Goal: Contribute content: Contribute content

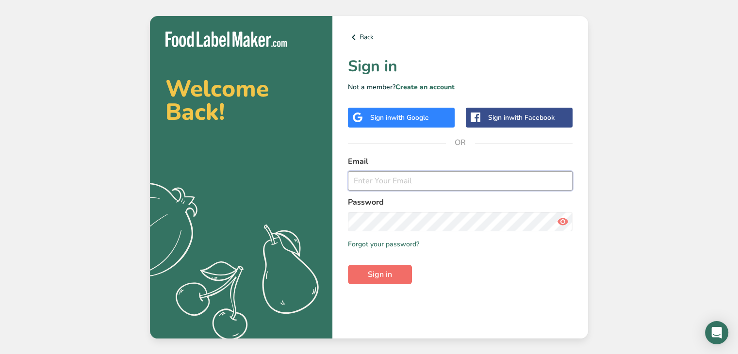
type input "[PERSON_NAME][EMAIL_ADDRESS][DOMAIN_NAME]"
click at [382, 274] on span "Sign in" at bounding box center [380, 275] width 24 height 12
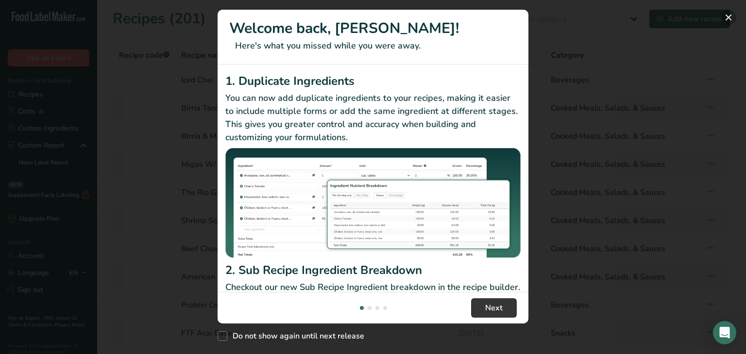
click at [729, 18] on button "New Features" at bounding box center [728, 18] width 16 height 16
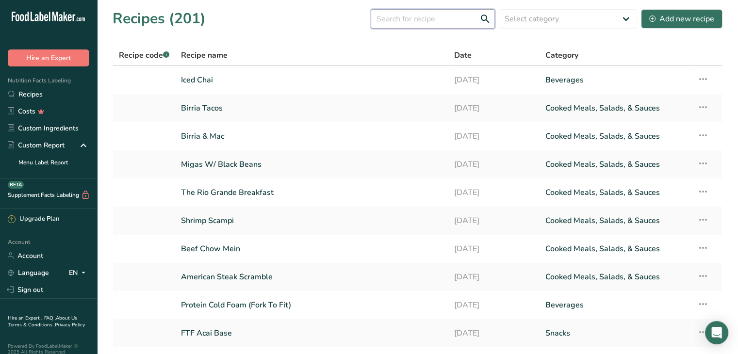
click at [431, 22] on input "text" at bounding box center [433, 18] width 124 height 19
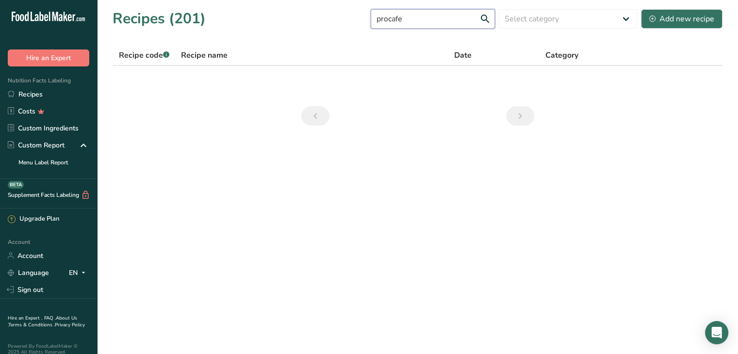
click at [393, 18] on input "procafe" at bounding box center [433, 18] width 124 height 19
click at [423, 21] on input "pro cafe" at bounding box center [433, 18] width 124 height 19
drag, startPoint x: 379, startPoint y: 25, endPoint x: 296, endPoint y: 42, distance: 84.6
click at [296, 42] on section "Recipes (201) pro cafe Select category All Baked Goods Beverages Confectionery …" at bounding box center [417, 70] width 641 height 141
drag, startPoint x: 429, startPoint y: 20, endPoint x: 264, endPoint y: 43, distance: 166.7
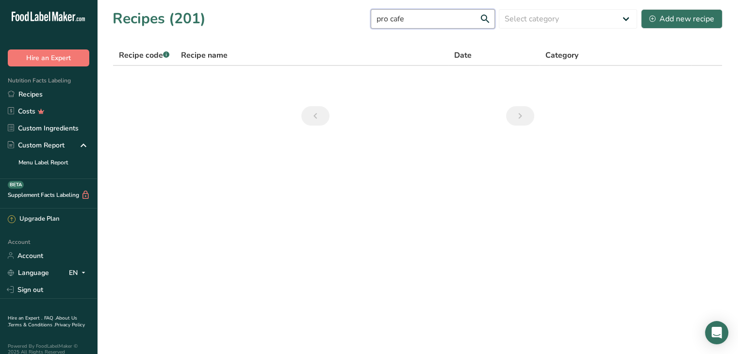
click at [264, 43] on section "Recipes (201) pro cafe Select category All Baked Goods Beverages Confectionery …" at bounding box center [417, 70] width 641 height 141
type input "c"
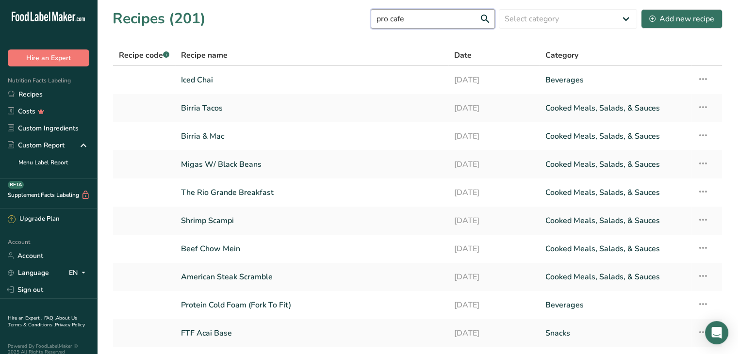
type input "pro cafe"
click at [425, 14] on input "pro cafe" at bounding box center [433, 18] width 124 height 19
click at [538, 14] on select "Select category All Baked Goods Beverages Confectionery Cooked Meals, Salads, &…" at bounding box center [568, 18] width 138 height 19
select select "4"
click at [499, 9] on select "Select category All Baked Goods Beverages Confectionery Cooked Meals, Salads, &…" at bounding box center [568, 18] width 138 height 19
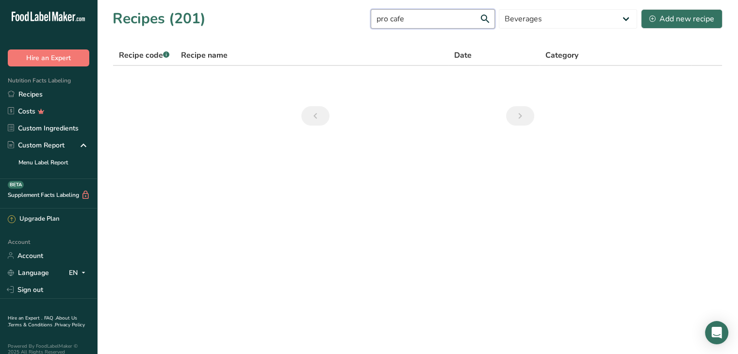
drag, startPoint x: 398, startPoint y: 26, endPoint x: 335, endPoint y: 40, distance: 64.8
click at [335, 40] on section "Recipes (201) pro cafe All Baked Goods Beverages Confectionery Cooked Meals, Sa…" at bounding box center [417, 70] width 641 height 141
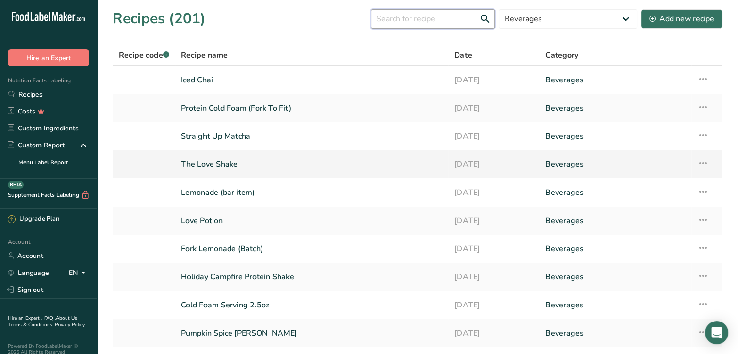
scroll to position [49, 0]
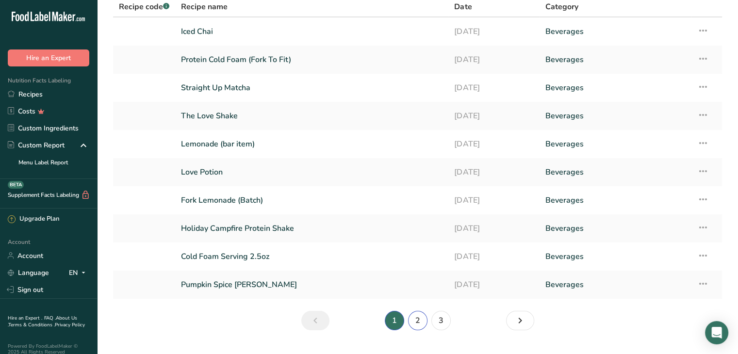
click at [420, 318] on link "2" at bounding box center [417, 320] width 19 height 19
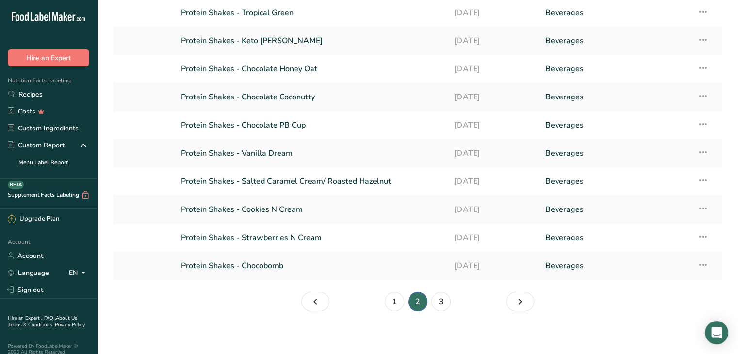
scroll to position [71, 0]
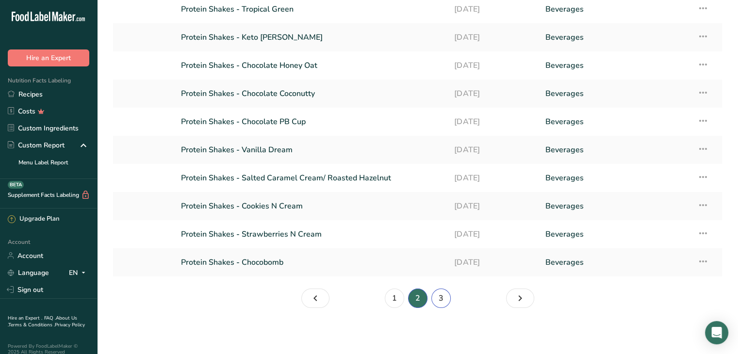
click at [445, 300] on link "3" at bounding box center [441, 298] width 19 height 19
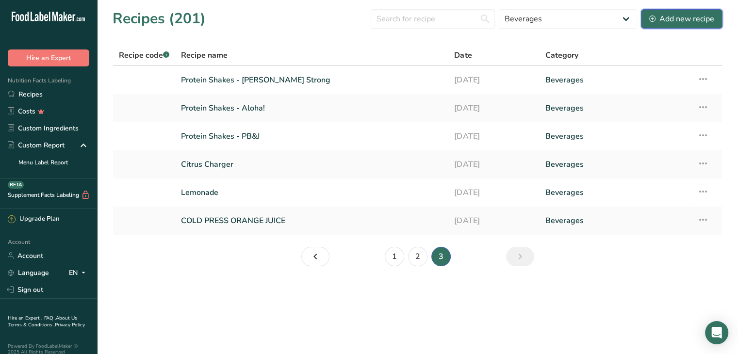
click at [675, 16] on div "Add new recipe" at bounding box center [681, 19] width 65 height 12
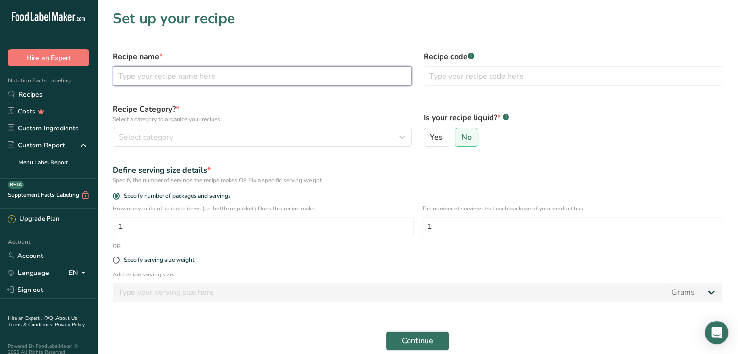
click at [241, 78] on input "text" at bounding box center [263, 76] width 300 height 19
type input "P"
type input "FTF Pro Cafe"
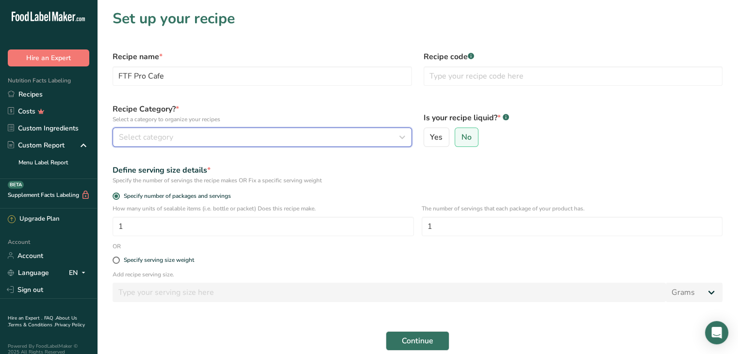
click at [140, 141] on span "Select category" at bounding box center [146, 138] width 54 height 12
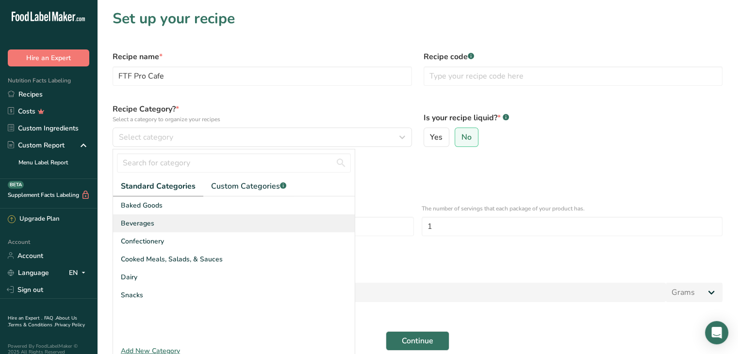
click at [153, 228] on div "Beverages" at bounding box center [234, 224] width 242 height 18
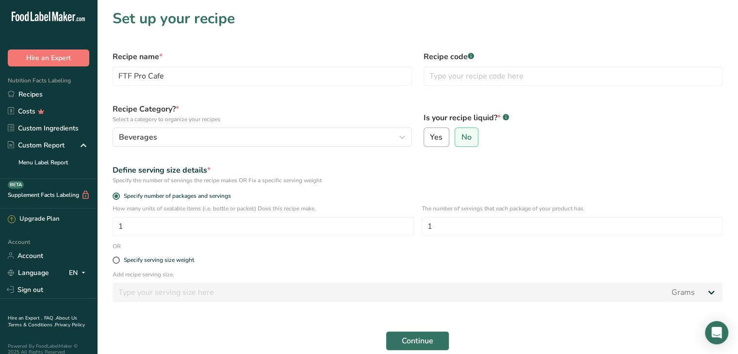
click at [435, 140] on span "Yes" at bounding box center [436, 138] width 13 height 10
click at [431, 140] on input "Yes" at bounding box center [427, 137] width 6 height 6
radio input "true"
radio input "false"
select select "22"
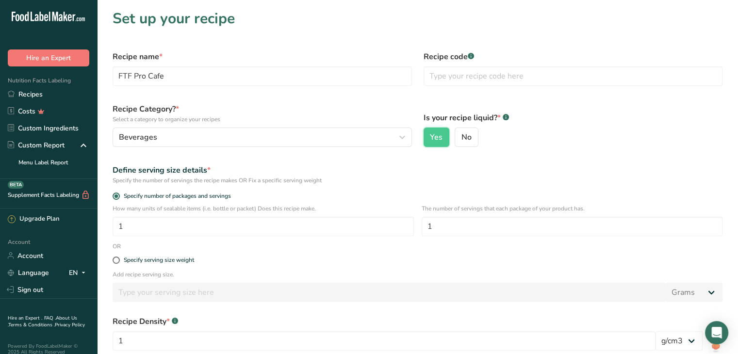
scroll to position [49, 0]
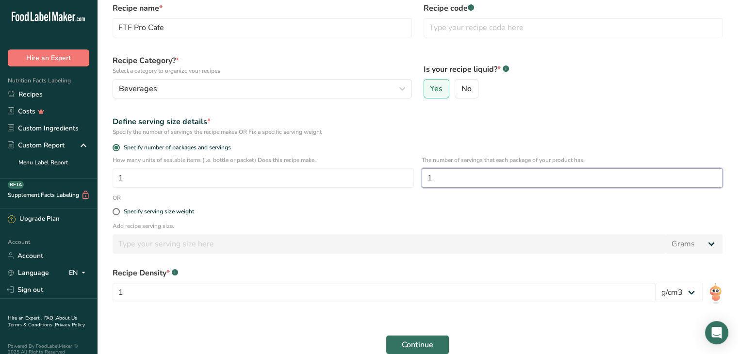
click at [460, 182] on input "1" at bounding box center [572, 177] width 301 height 19
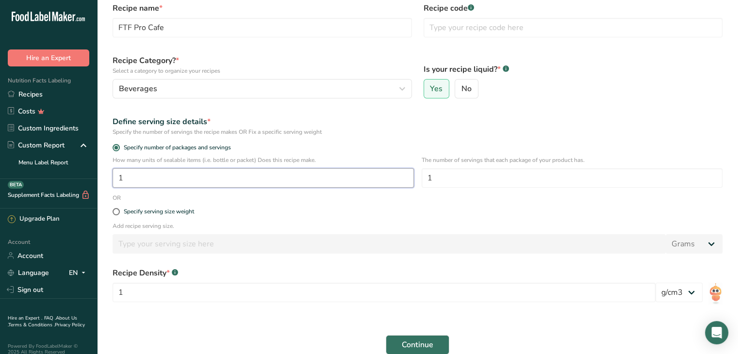
click at [160, 187] on input "1" at bounding box center [263, 177] width 301 height 19
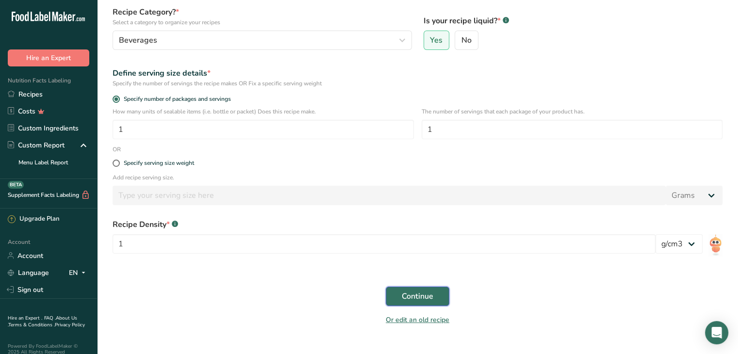
click at [413, 303] on button "Continue" at bounding box center [418, 296] width 64 height 19
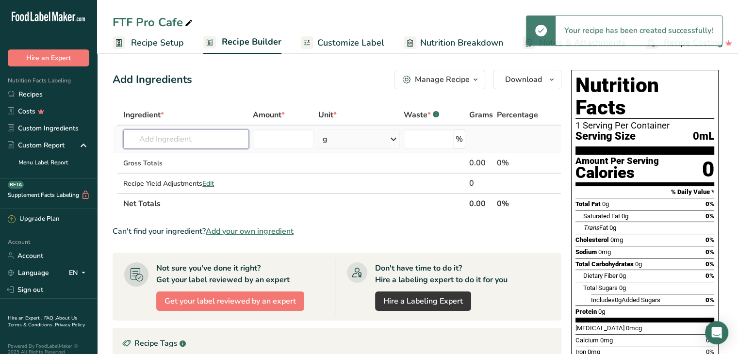
click at [150, 141] on input "text" at bounding box center [186, 139] width 126 height 19
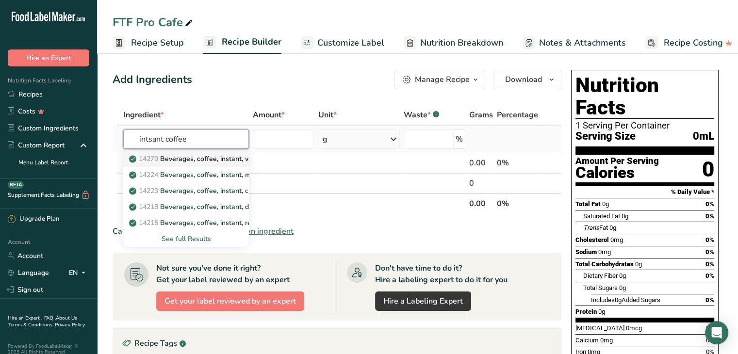
type input "intsant coffee"
click at [214, 156] on p "14270 Beverages, coffee, instant, vanilla, sweetened, decaffeinated, with non d…" at bounding box center [293, 159] width 324 height 10
type input "Beverages, coffee, instant, vanilla, sweetened, decaffeinated, with non dairy c…"
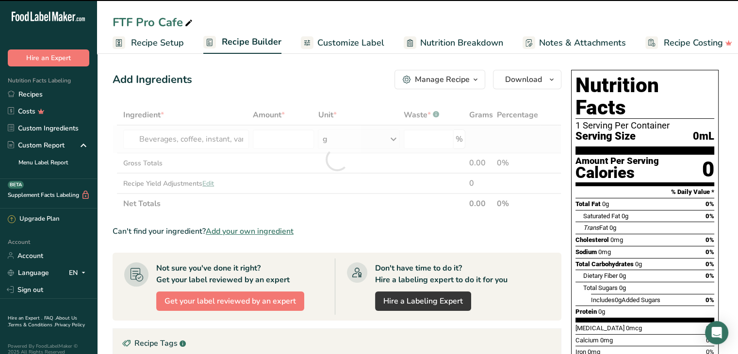
type input "0"
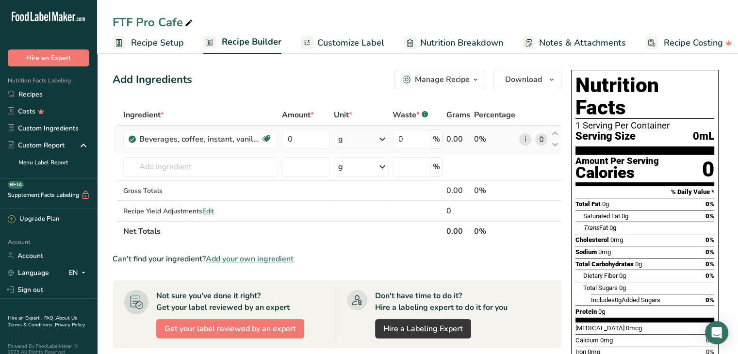
click at [541, 142] on icon at bounding box center [541, 139] width 7 height 10
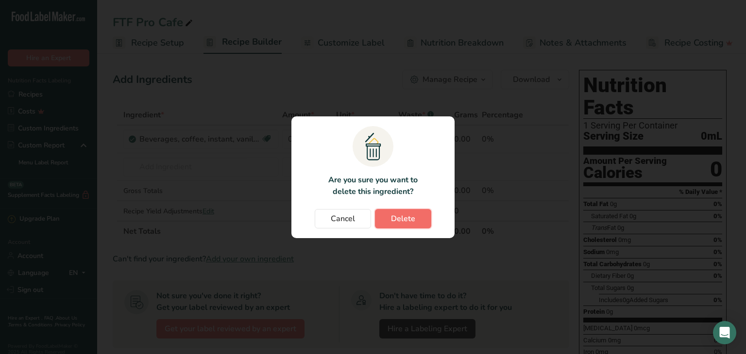
click at [391, 221] on span "Delete" at bounding box center [403, 219] width 24 height 12
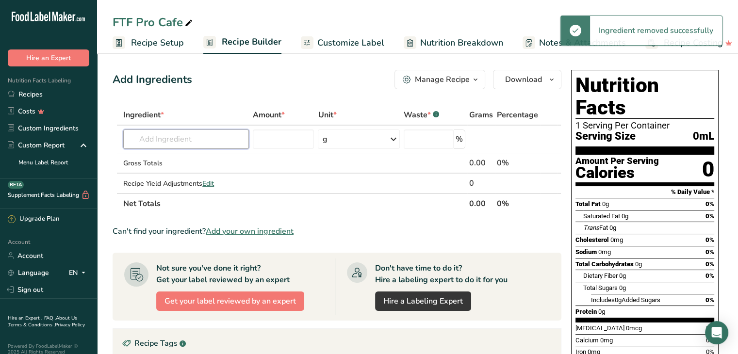
click at [161, 143] on input "text" at bounding box center [186, 139] width 126 height 19
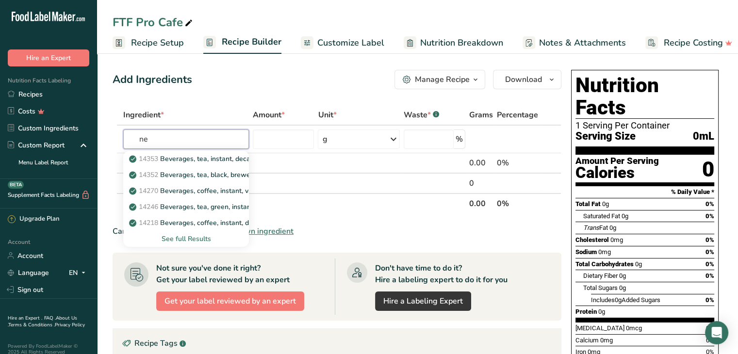
type input "n"
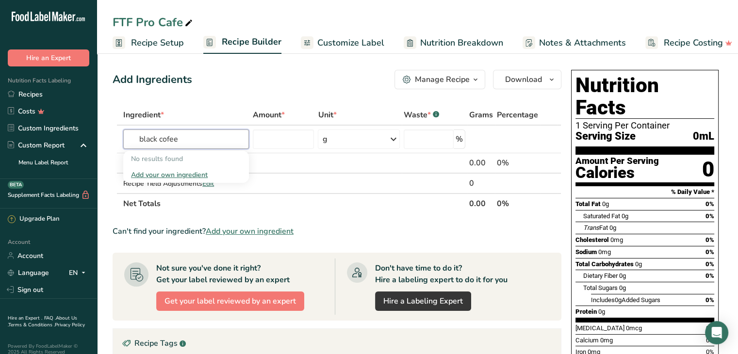
click at [169, 138] on input "black cofee" at bounding box center [186, 139] width 126 height 19
click at [201, 141] on input "black coffee" at bounding box center [186, 139] width 126 height 19
type input "b"
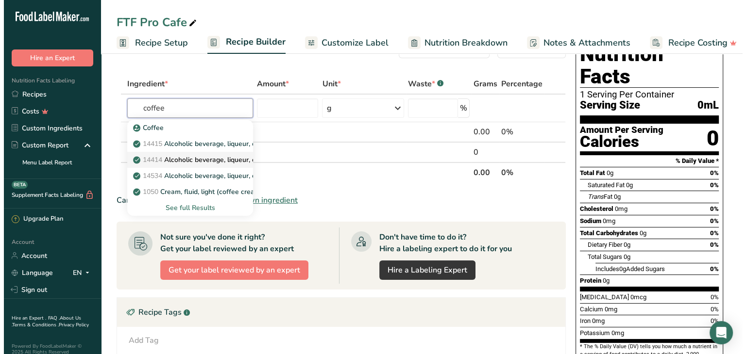
scroll to position [49, 0]
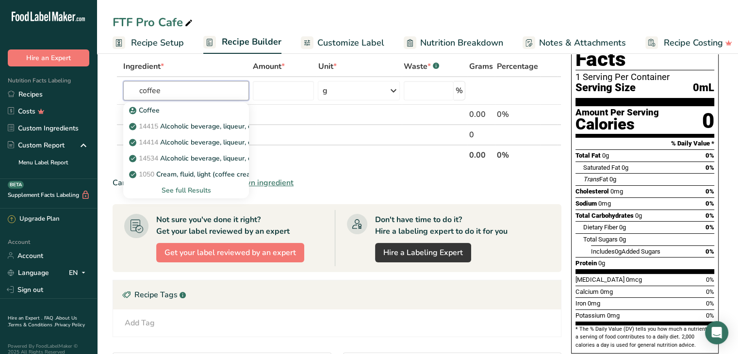
type input "coffee"
click at [198, 188] on div "See full Results" at bounding box center [186, 190] width 110 height 10
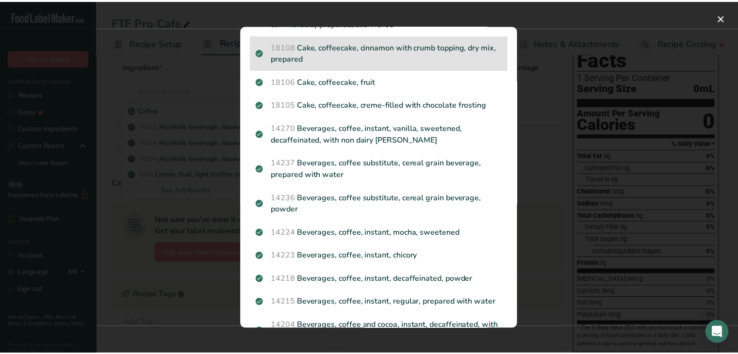
scroll to position [243, 0]
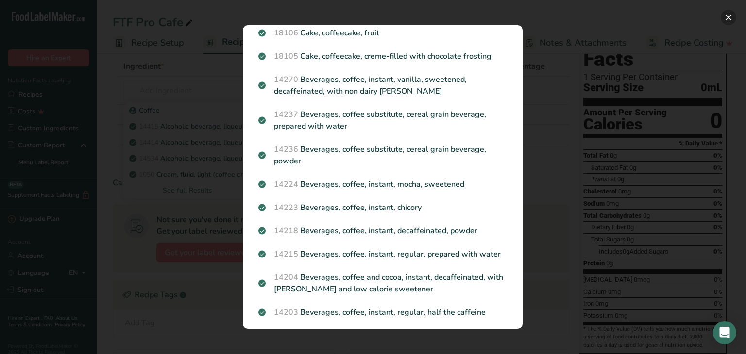
click at [727, 14] on button "Search results modal" at bounding box center [728, 18] width 16 height 16
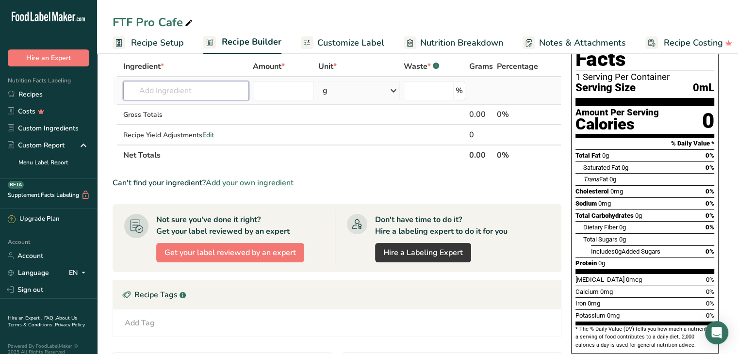
click at [172, 91] on input "text" at bounding box center [186, 90] width 126 height 19
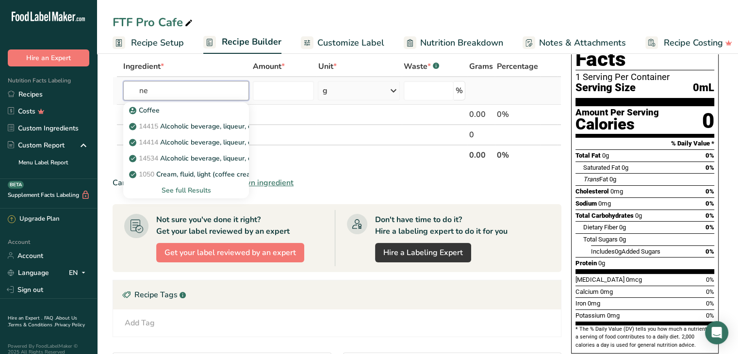
type input "n"
type input "instant coffee"
click at [185, 191] on div "See full Results" at bounding box center [186, 190] width 110 height 10
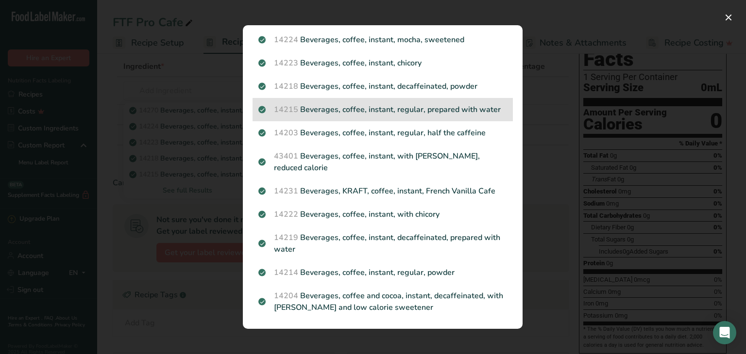
click at [426, 109] on p "14215 Beverages, coffee, instant, regular, prepared with water" at bounding box center [382, 110] width 249 height 12
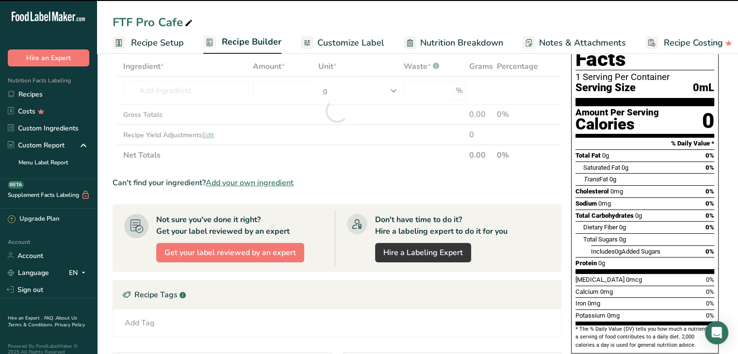
type input "0"
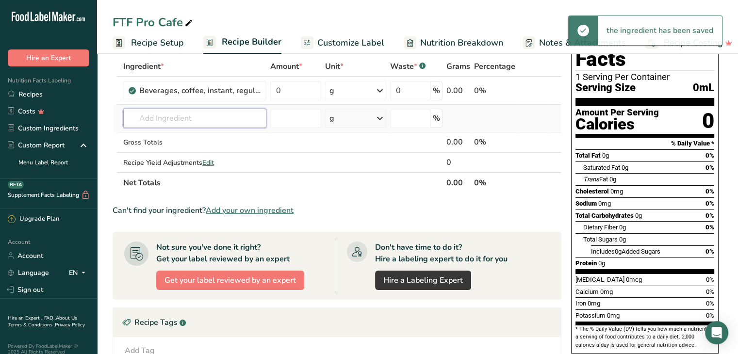
click at [207, 117] on input "text" at bounding box center [194, 118] width 143 height 19
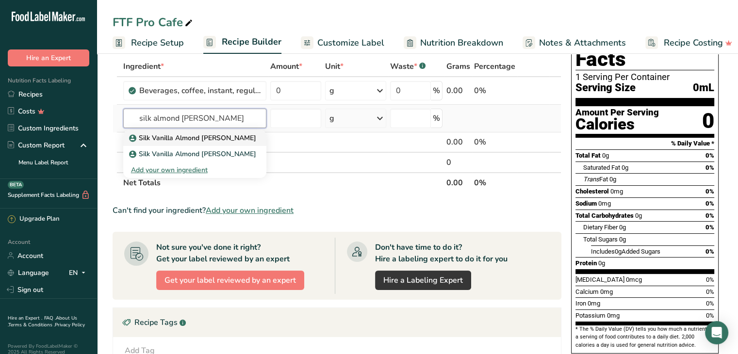
type input "silk almond creamer"
click at [208, 140] on p "Silk Vanilla Almond Creamer" at bounding box center [193, 138] width 125 height 10
type input "Silk Vanilla Almond Creamer"
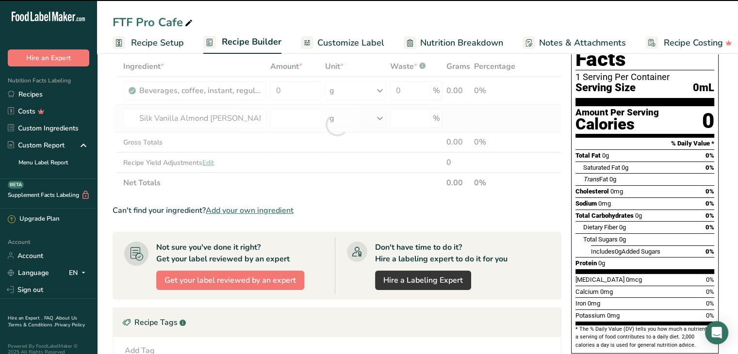
type input "0"
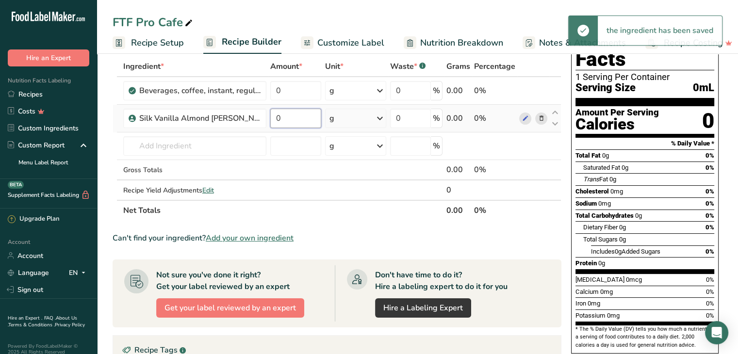
click at [284, 117] on input "0" at bounding box center [295, 118] width 51 height 19
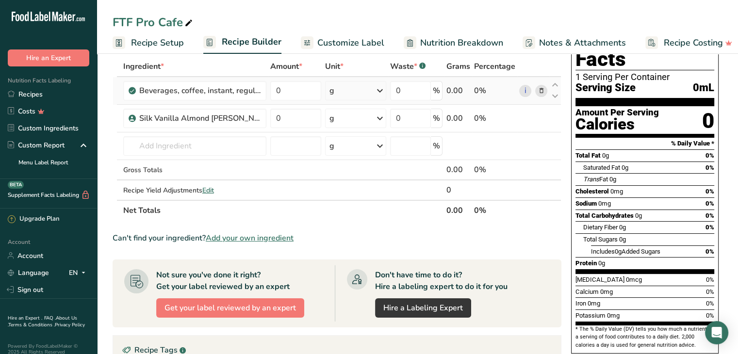
click at [542, 90] on div "Ingredient * Amount * Unit * Waste * .a-a{fill:#347362;}.b-a{fill:#fff;} Grams …" at bounding box center [337, 138] width 449 height 165
click at [300, 88] on input "0" at bounding box center [295, 90] width 51 height 19
type input "2"
type input "10"
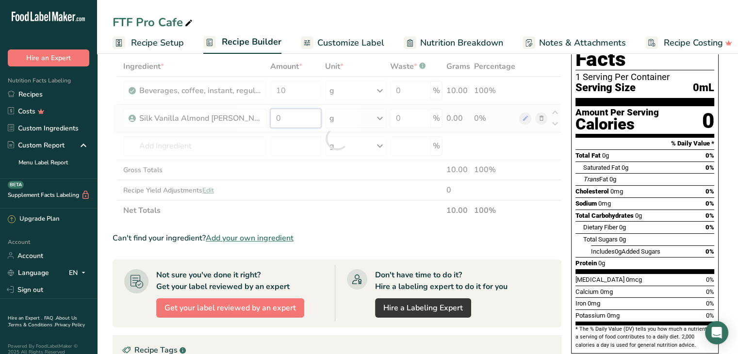
click at [305, 111] on div "Ingredient * Amount * Unit * Waste * .a-a{fill:#347362;}.b-a{fill:#fff;} Grams …" at bounding box center [337, 138] width 449 height 165
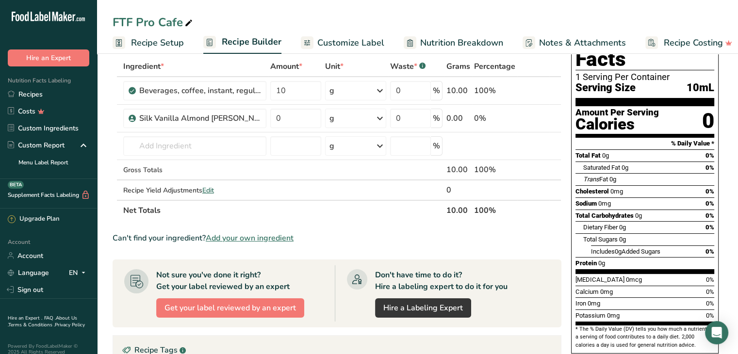
click at [187, 23] on icon at bounding box center [188, 24] width 9 height 14
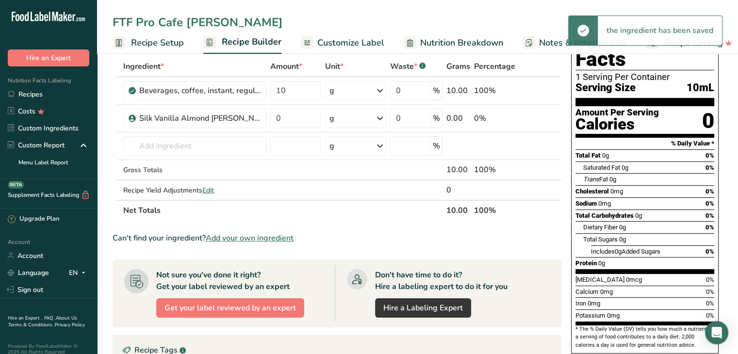
type input "FTF Pro Cafe Creamer"
click at [283, 2] on div "FTF Pro Cafe Creamer Recipe Setup Recipe Builder Customize Label Nutrition Brea…" at bounding box center [417, 27] width 641 height 54
click at [543, 88] on icon at bounding box center [541, 91] width 7 height 10
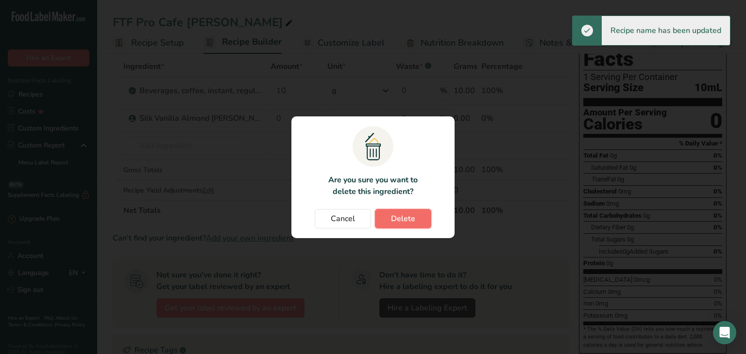
click at [411, 218] on span "Delete" at bounding box center [403, 219] width 24 height 12
type input "0"
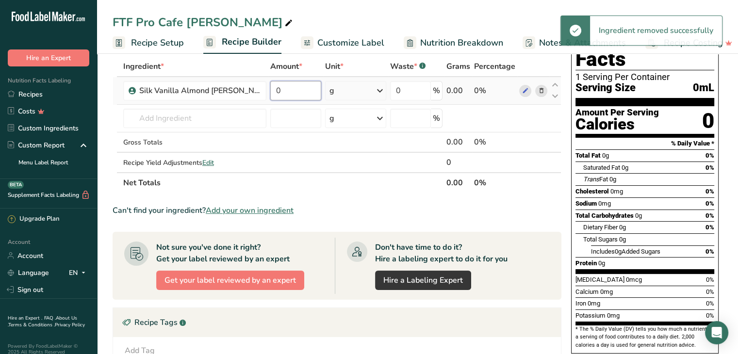
click at [270, 88] on input "0" at bounding box center [295, 90] width 51 height 19
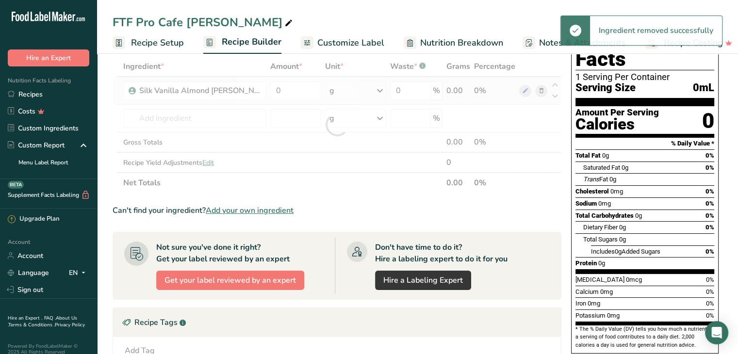
click at [326, 90] on div "Ingredient * Amount * Unit * Waste * .a-a{fill:#347362;}.b-a{fill:#fff;} Grams …" at bounding box center [337, 124] width 449 height 137
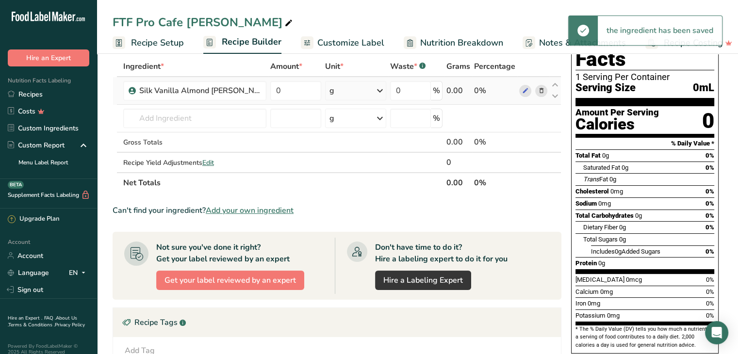
click at [368, 89] on div "g" at bounding box center [355, 90] width 61 height 19
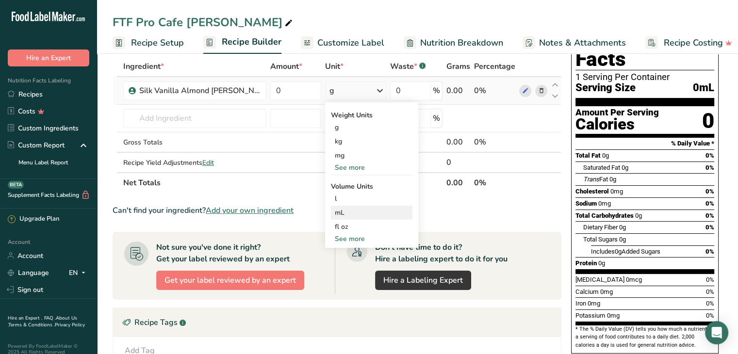
click at [335, 214] on div "mL" at bounding box center [372, 213] width 74 height 10
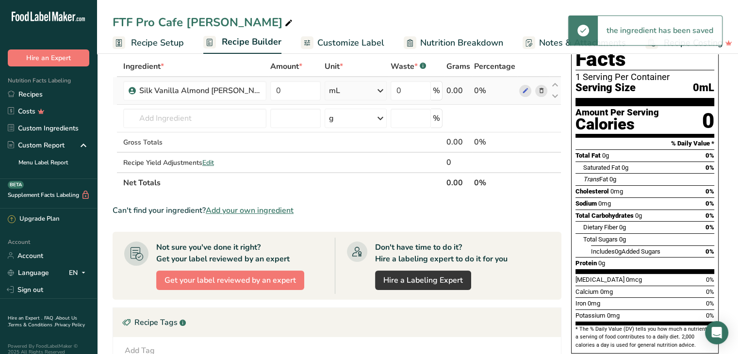
click at [353, 94] on div "mL" at bounding box center [356, 90] width 62 height 19
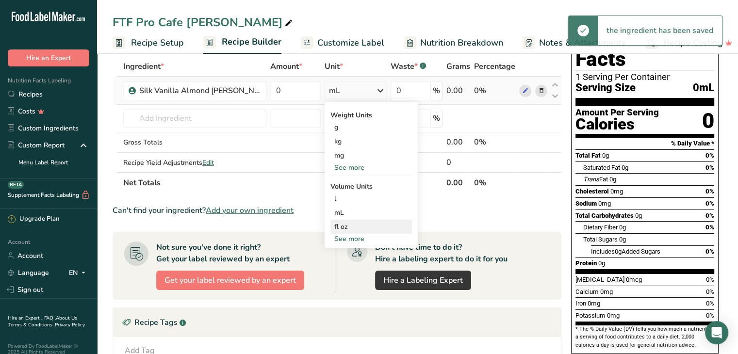
click at [338, 230] on div "fl oz" at bounding box center [371, 227] width 74 height 10
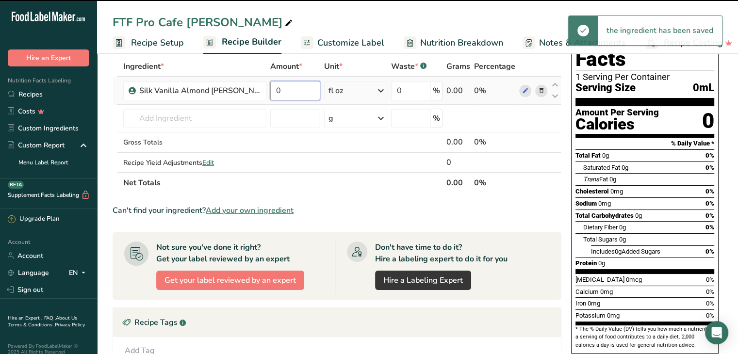
click at [282, 92] on input "0" at bounding box center [295, 90] width 50 height 19
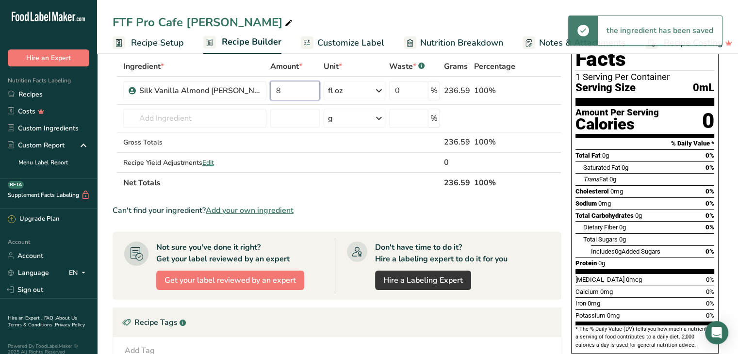
type input "8"
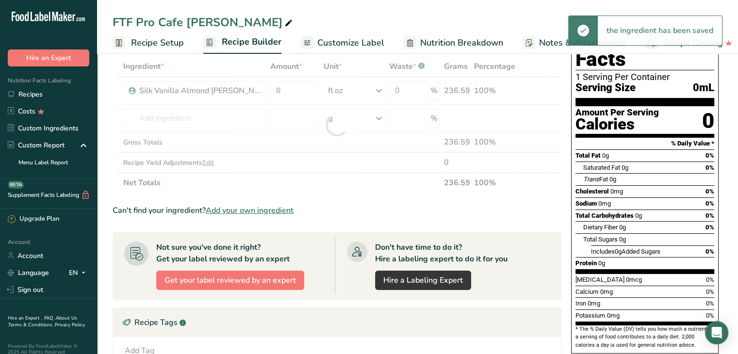
click at [344, 12] on div "FTF Pro Cafe Creamer Recipe Setup Recipe Builder Customize Label Nutrition Brea…" at bounding box center [417, 27] width 641 height 54
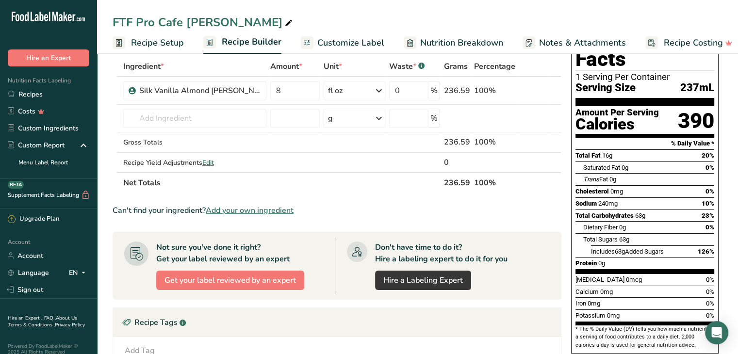
scroll to position [0, 0]
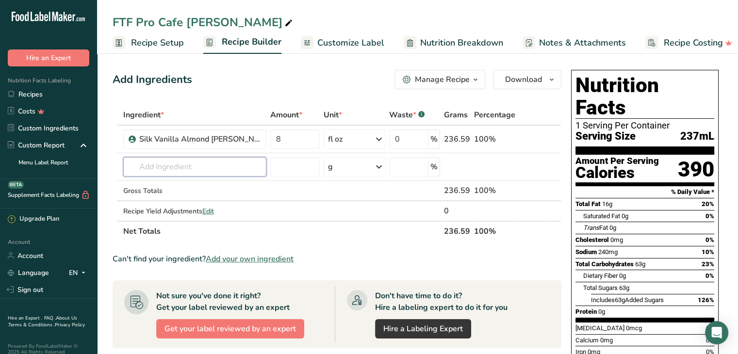
click at [184, 171] on input "text" at bounding box center [194, 166] width 143 height 19
type input "optimum nutr"
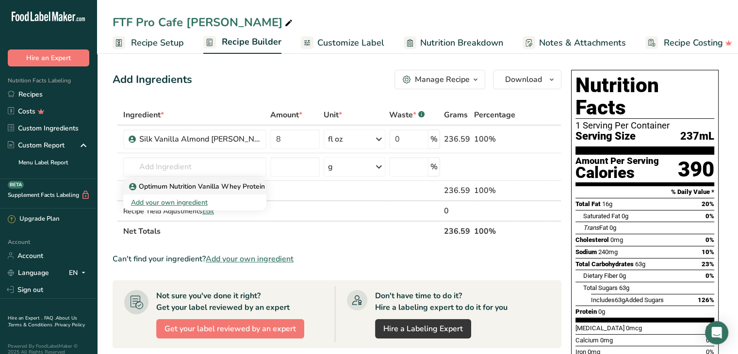
click at [192, 189] on p "Optimum Nutrition Vanilla Whey Protein" at bounding box center [198, 187] width 134 height 10
type input "Optimum Nutrition Vanilla Whey Protein"
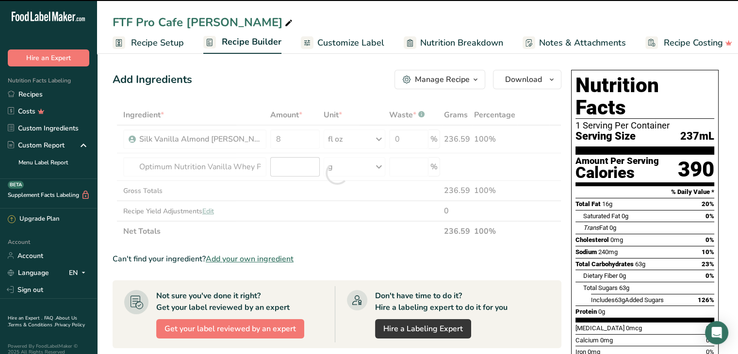
type input "0"
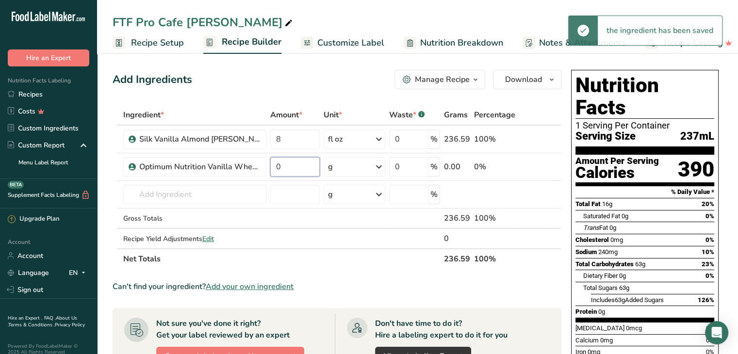
click at [291, 160] on input "0" at bounding box center [295, 166] width 50 height 19
type input "60"
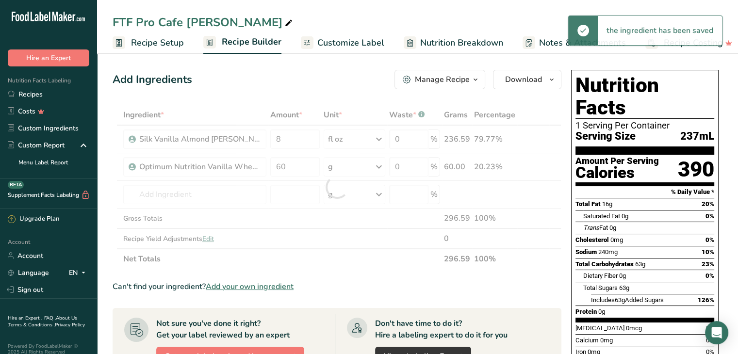
click at [338, 72] on div "Add Ingredients Manage Recipe Delete Recipe Duplicate Recipe Scale Recipe Save …" at bounding box center [337, 79] width 449 height 19
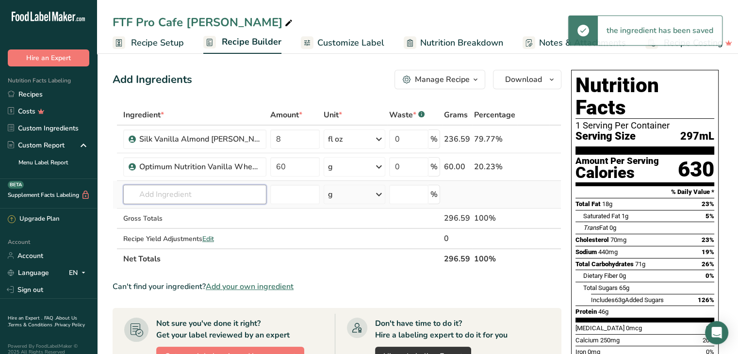
click at [187, 192] on input "text" at bounding box center [194, 194] width 143 height 19
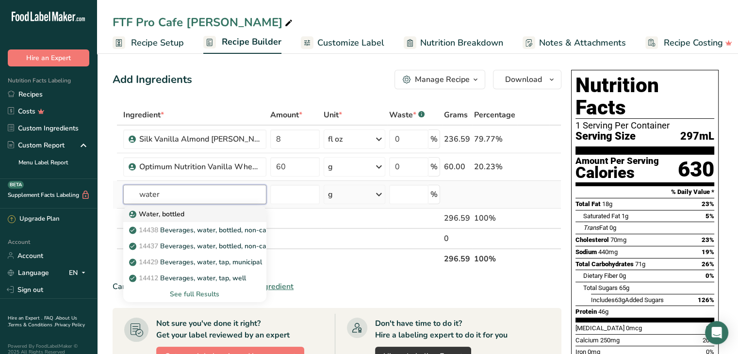
type input "water"
click at [179, 213] on p "Water, bottled" at bounding box center [157, 214] width 53 height 10
type input "Water, bottled"
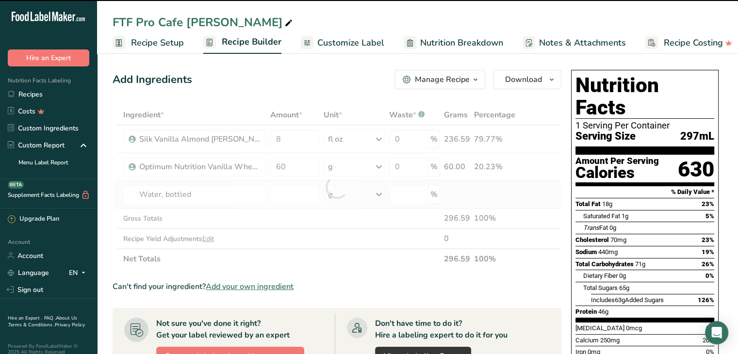
type input "0"
select select "22"
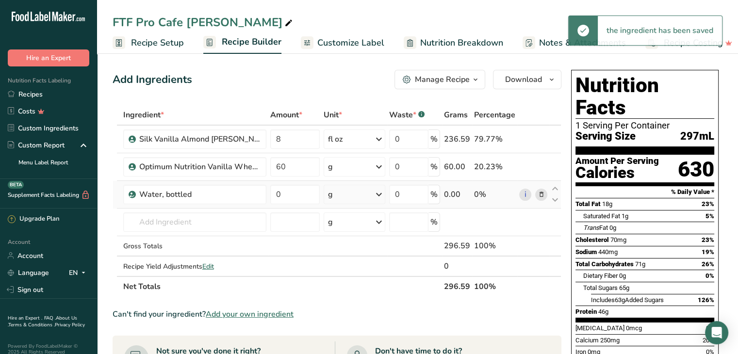
click at [340, 193] on div "g" at bounding box center [355, 194] width 62 height 19
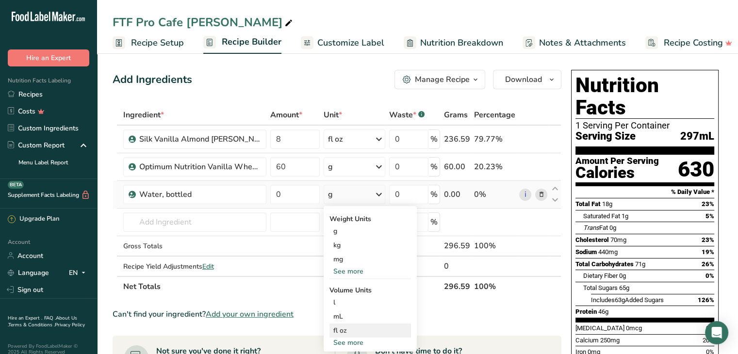
click at [353, 326] on div "fl oz" at bounding box center [370, 331] width 74 height 10
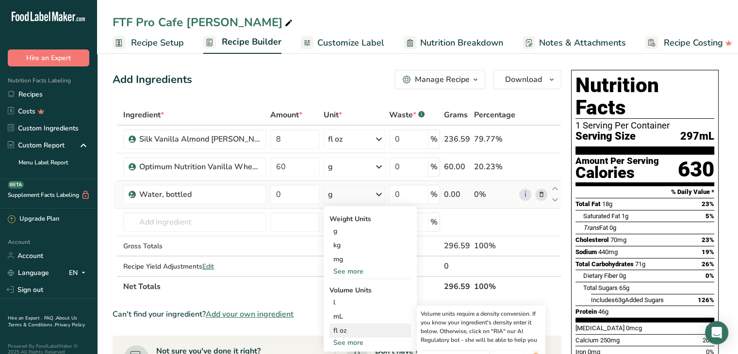
click at [348, 333] on div "fl oz" at bounding box center [370, 331] width 74 height 10
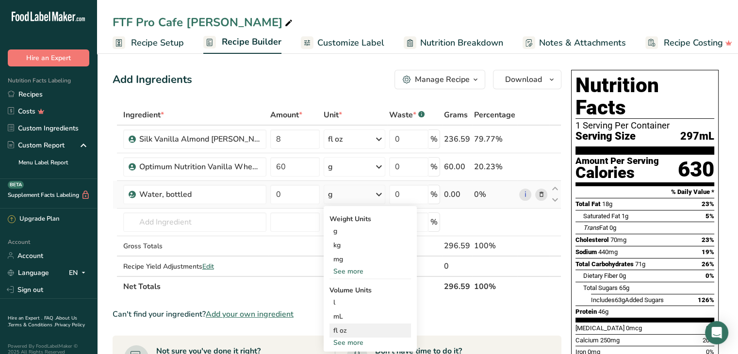
click at [343, 333] on div "fl oz" at bounding box center [370, 331] width 74 height 10
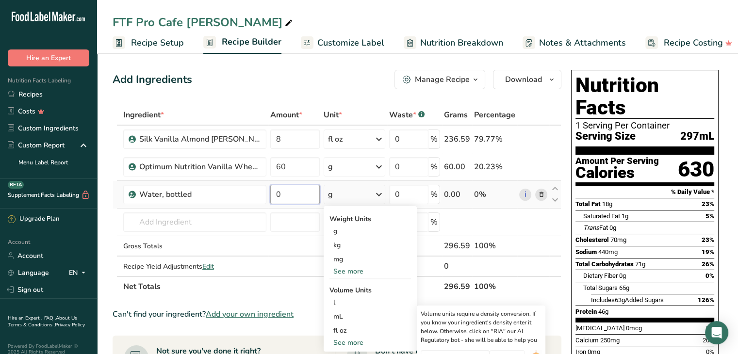
click at [292, 197] on input "0" at bounding box center [295, 194] width 50 height 19
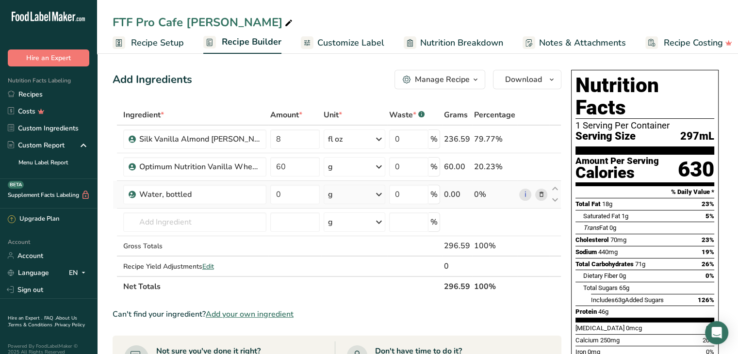
click at [339, 195] on div "Ingredient * Amount * Unit * Waste * .a-a{fill:#347362;}.b-a{fill:#fff;} Grams …" at bounding box center [337, 201] width 449 height 192
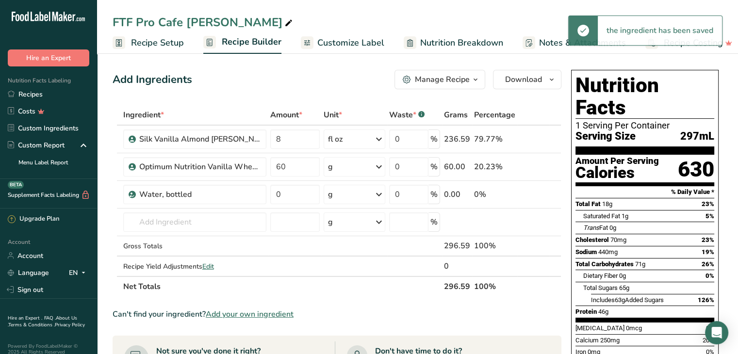
click at [339, 195] on div "g" at bounding box center [355, 194] width 62 height 19
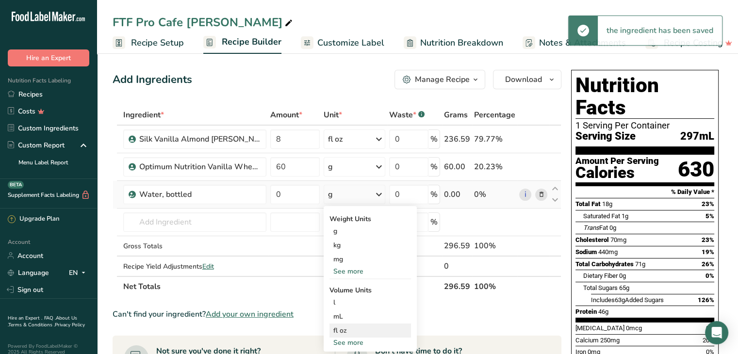
click at [345, 327] on div "fl oz" at bounding box center [370, 331] width 74 height 10
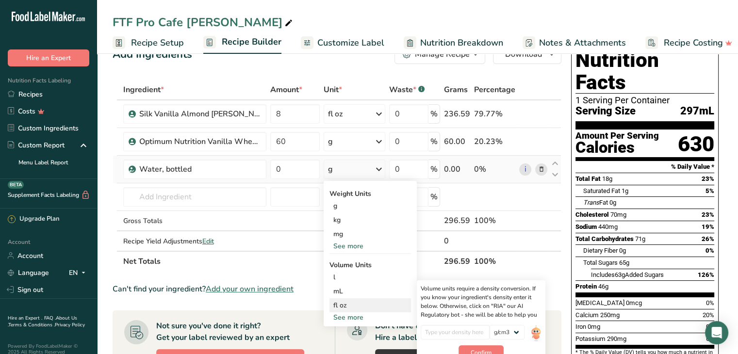
scroll to position [49, 0]
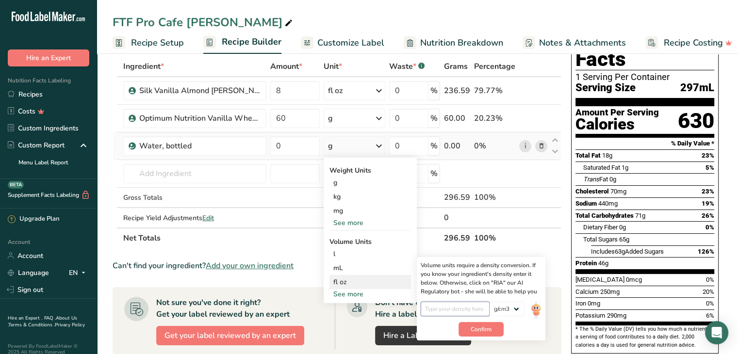
click at [448, 310] on input "number" at bounding box center [455, 309] width 69 height 15
click at [503, 305] on select "lb/ft3 g/cm3" at bounding box center [507, 309] width 35 height 15
click at [457, 307] on input "number" at bounding box center [455, 309] width 69 height 15
click at [300, 144] on input "0" at bounding box center [295, 145] width 50 height 19
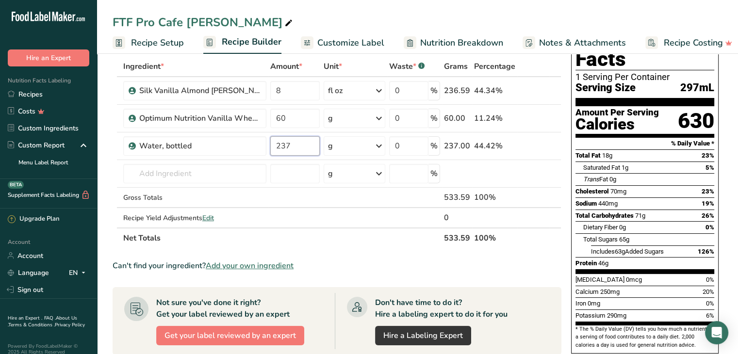
type input "237"
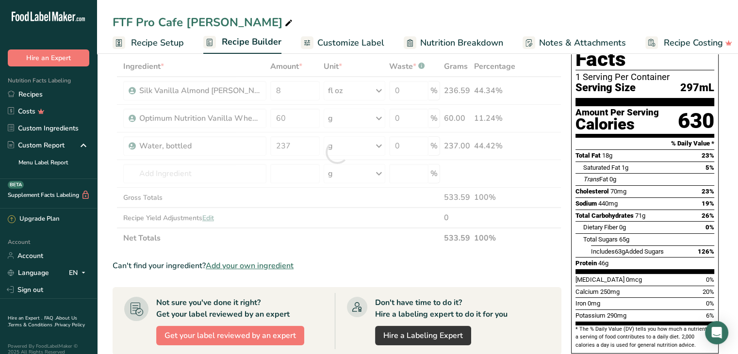
click at [360, 4] on div "FTF Pro Cafe Creamer Recipe Setup Recipe Builder Customize Label Nutrition Brea…" at bounding box center [417, 27] width 641 height 54
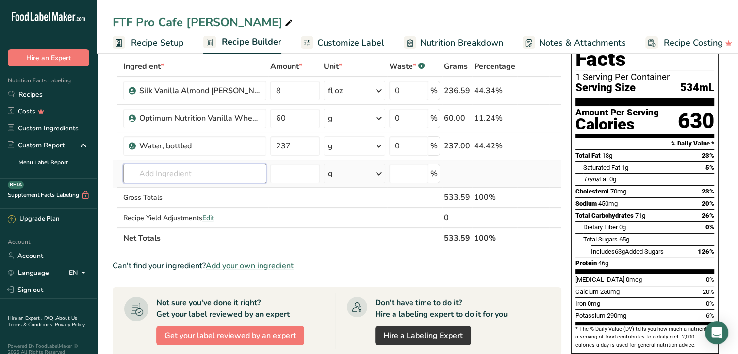
click at [202, 171] on input "text" at bounding box center [194, 173] width 143 height 19
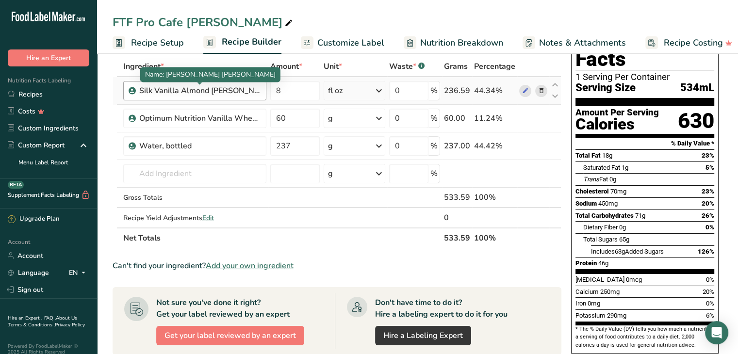
click at [208, 88] on div "Silk Vanilla Almond Creamer" at bounding box center [199, 91] width 121 height 12
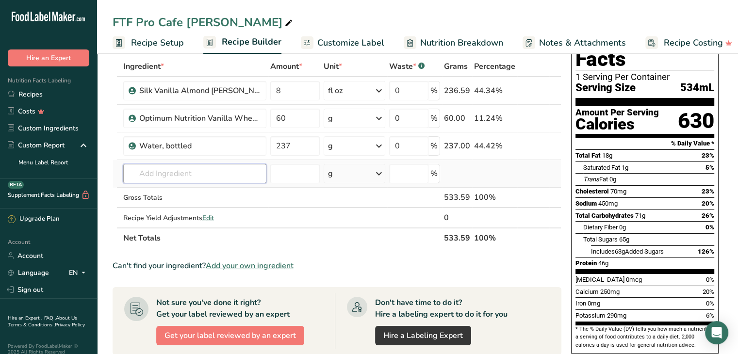
click at [187, 173] on input "text" at bounding box center [194, 173] width 143 height 19
click at [108, 99] on section "Add Ingredients Manage Recipe Delete Recipe Duplicate Recipe Scale Recipe Save …" at bounding box center [417, 300] width 641 height 597
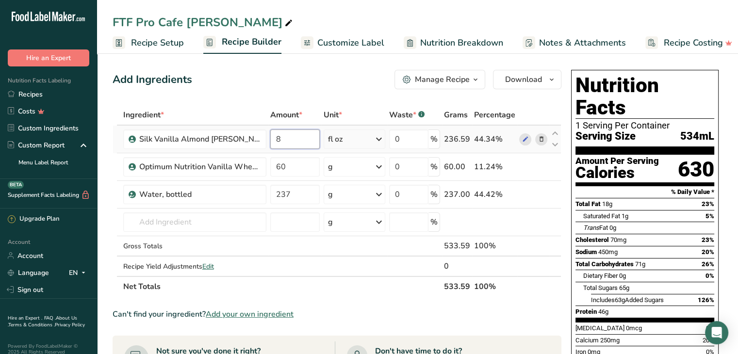
click at [293, 140] on input "8" at bounding box center [295, 139] width 50 height 19
type input "240"
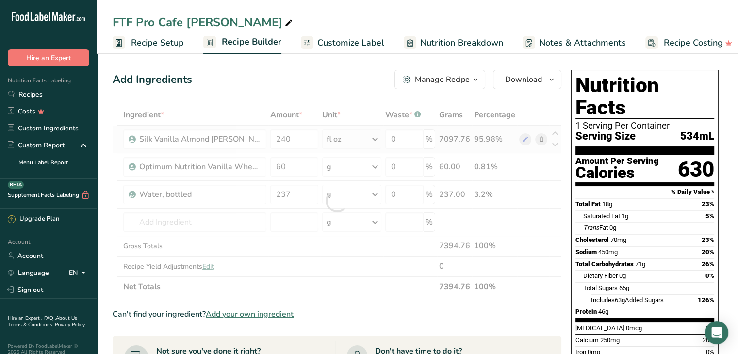
click at [353, 138] on div "Ingredient * Amount * Unit * Waste * .a-a{fill:#347362;}.b-a{fill:#fff;} Grams …" at bounding box center [337, 201] width 449 height 192
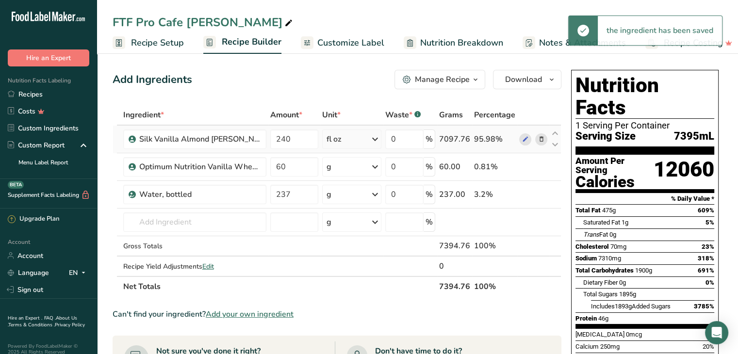
click at [353, 138] on div "fl oz" at bounding box center [351, 139] width 59 height 19
click at [347, 177] on div "g" at bounding box center [369, 176] width 82 height 14
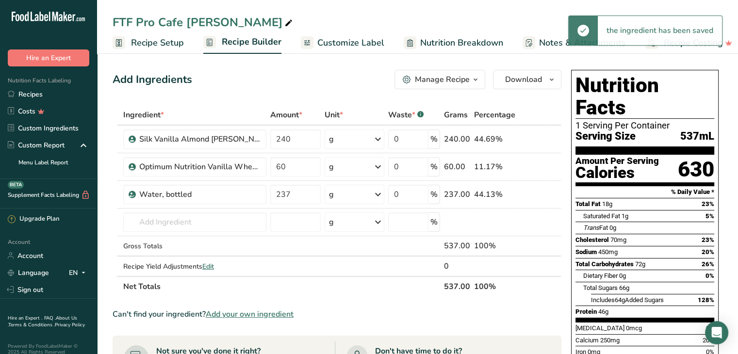
click at [335, 78] on div "Add Ingredients Manage Recipe Delete Recipe Duplicate Recipe Scale Recipe Save …" at bounding box center [337, 79] width 449 height 19
click at [111, 166] on section "Add Ingredients Manage Recipe Delete Recipe Duplicate Recipe Scale Recipe Save …" at bounding box center [417, 348] width 641 height 597
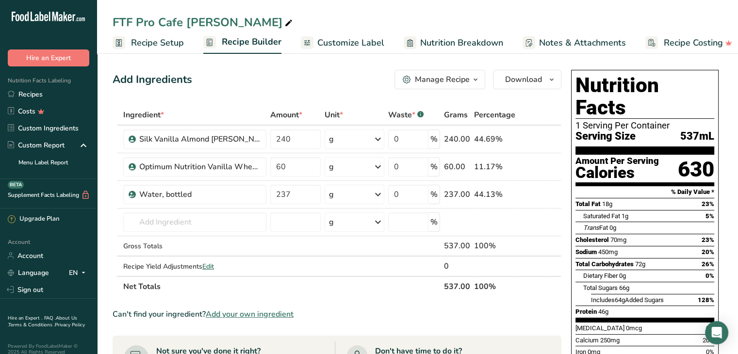
click at [298, 70] on div "Add Ingredients Manage Recipe Delete Recipe Duplicate Recipe Scale Recipe Save …" at bounding box center [337, 79] width 449 height 19
click at [170, 222] on input "text" at bounding box center [194, 222] width 143 height 19
click at [105, 181] on section "Add Ingredients Manage Recipe Delete Recipe Duplicate Recipe Scale Recipe Save …" at bounding box center [417, 348] width 641 height 597
click at [516, 10] on div "FTF Pro Cafe Creamer Recipe Setup Recipe Builder Customize Label Nutrition Brea…" at bounding box center [417, 27] width 641 height 54
click at [513, 79] on span "Download" at bounding box center [523, 80] width 37 height 12
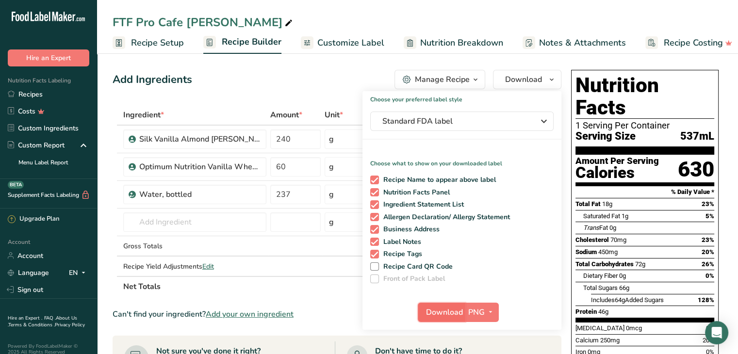
click at [444, 313] on span "Download" at bounding box center [444, 313] width 37 height 12
click at [154, 43] on span "Recipe Setup" at bounding box center [157, 42] width 53 height 13
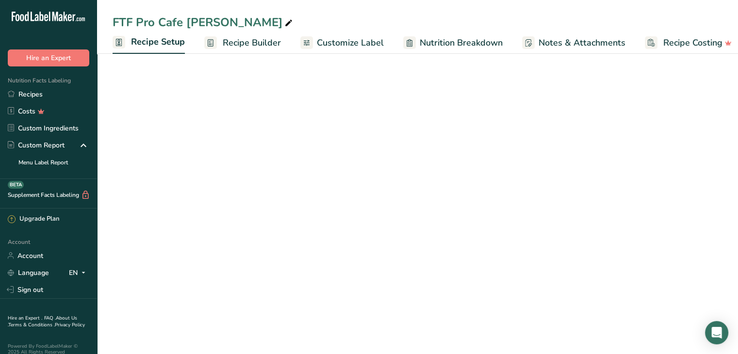
scroll to position [0, 3]
select select "22"
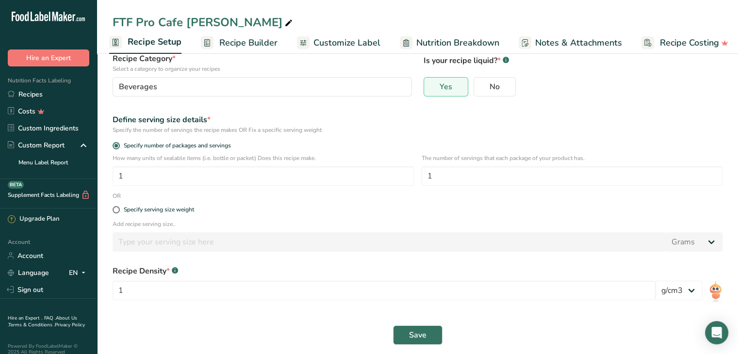
scroll to position [82, 0]
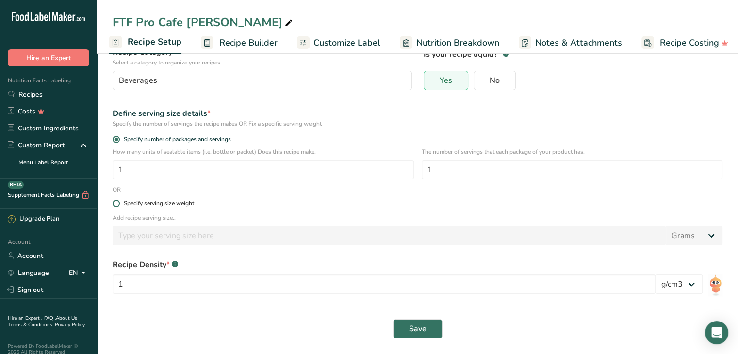
click at [116, 202] on span at bounding box center [116, 203] width 7 height 7
click at [116, 202] on input "Specify serving size weight" at bounding box center [116, 203] width 6 height 6
radio input "true"
radio input "false"
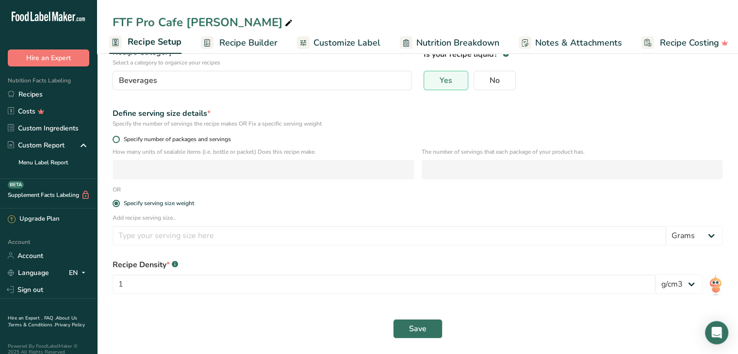
click at [117, 140] on span at bounding box center [116, 139] width 7 height 7
click at [117, 140] on input "Specify number of packages and servings" at bounding box center [116, 139] width 6 height 6
radio input "true"
radio input "false"
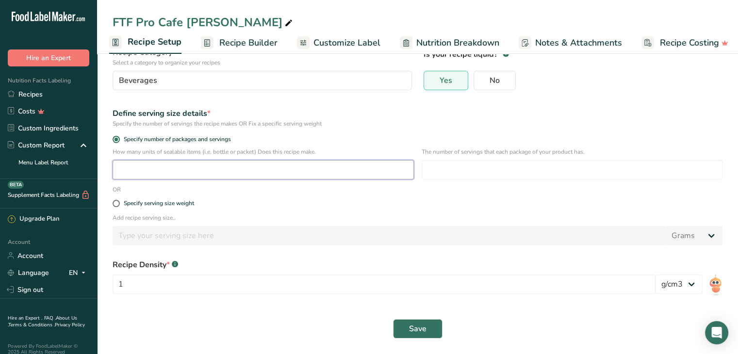
click at [137, 176] on input "number" at bounding box center [263, 169] width 301 height 19
type input "4.5"
click at [413, 105] on div "Define serving size details * Specify the number of servings the recipe makes O…" at bounding box center [418, 118] width 622 height 32
click at [446, 171] on input "number" at bounding box center [572, 169] width 301 height 19
drag, startPoint x: 173, startPoint y: 171, endPoint x: 83, endPoint y: 177, distance: 89.5
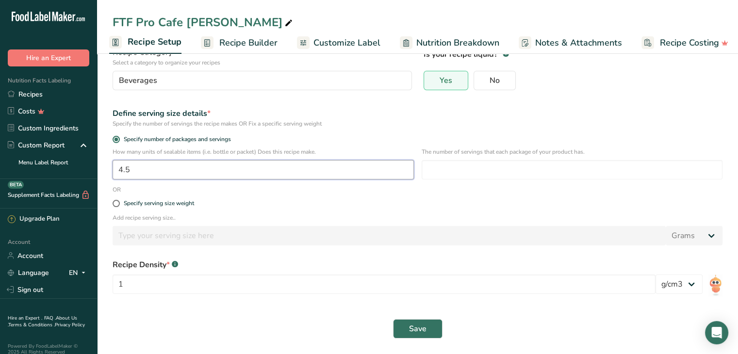
click at [83, 177] on div ".a-20{fill:#fff;} Hire an Expert Nutrition Facts Labeling Recipes Costs Custom …" at bounding box center [369, 136] width 738 height 436
click at [470, 160] on input "number" at bounding box center [572, 169] width 301 height 19
type input "1"
click at [454, 108] on div "Define serving size details *" at bounding box center [418, 114] width 610 height 12
click at [412, 325] on span "Save" at bounding box center [417, 329] width 17 height 12
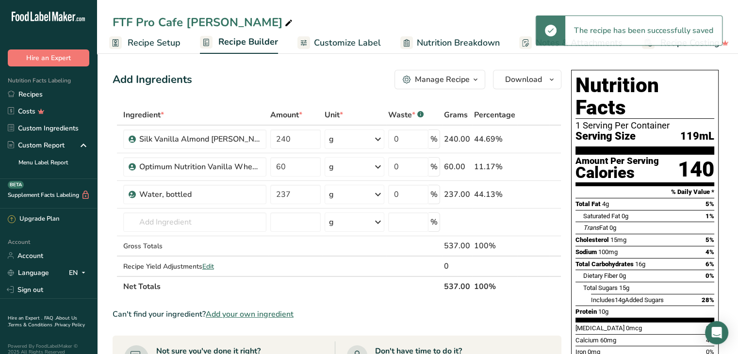
click at [735, 122] on section "Add Ingredients Manage Recipe Delete Recipe Duplicate Recipe Scale Recipe Save …" at bounding box center [417, 348] width 641 height 597
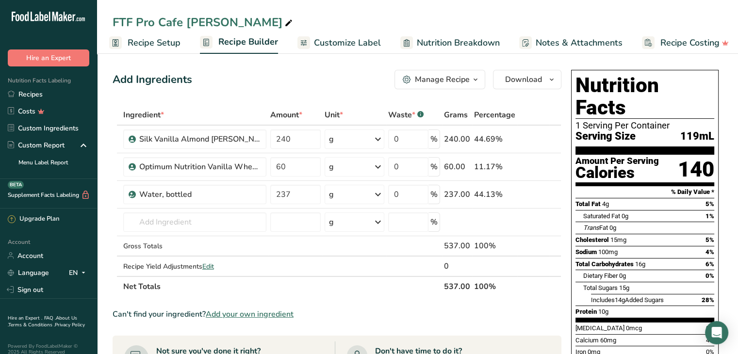
click at [735, 122] on section "Add Ingredients Manage Recipe Delete Recipe Duplicate Recipe Scale Recipe Save …" at bounding box center [417, 348] width 641 height 597
click at [729, 117] on section "Add Ingredients Manage Recipe Delete Recipe Duplicate Recipe Scale Recipe Save …" at bounding box center [417, 348] width 641 height 597
click at [284, 19] on icon at bounding box center [288, 24] width 9 height 14
type input "FTF Pro Cafe Creamer Serving"
click at [734, 17] on div "FTF Pro Cafe Creamer Serving" at bounding box center [417, 22] width 641 height 17
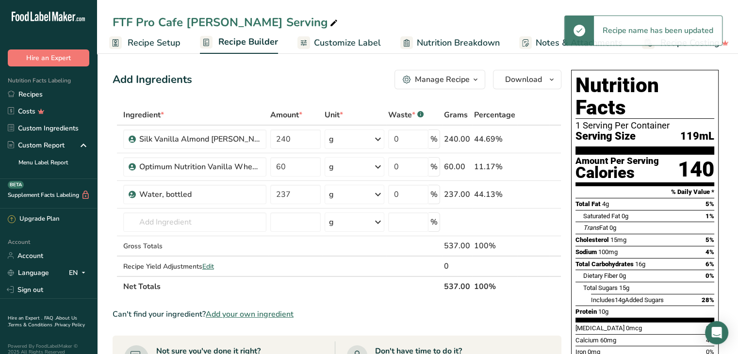
click at [109, 208] on section "Add Ingredients Manage Recipe Delete Recipe Duplicate Recipe Scale Recipe Save …" at bounding box center [417, 348] width 641 height 597
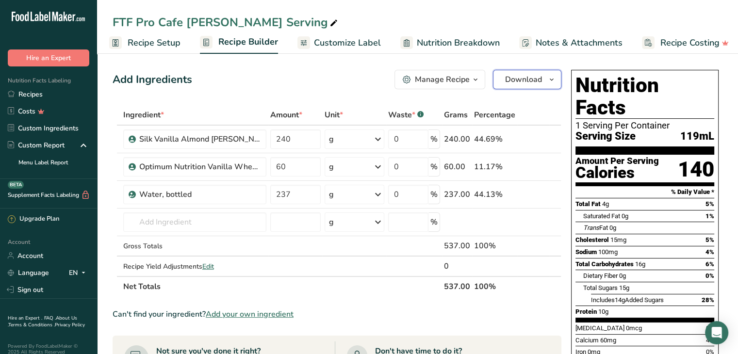
click at [522, 84] on span "Download" at bounding box center [523, 80] width 37 height 12
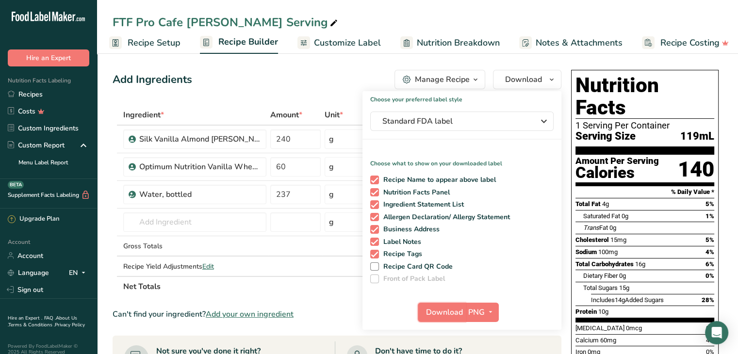
click at [444, 311] on span "Download" at bounding box center [444, 313] width 37 height 12
click at [138, 40] on span "Recipe Setup" at bounding box center [154, 42] width 53 height 13
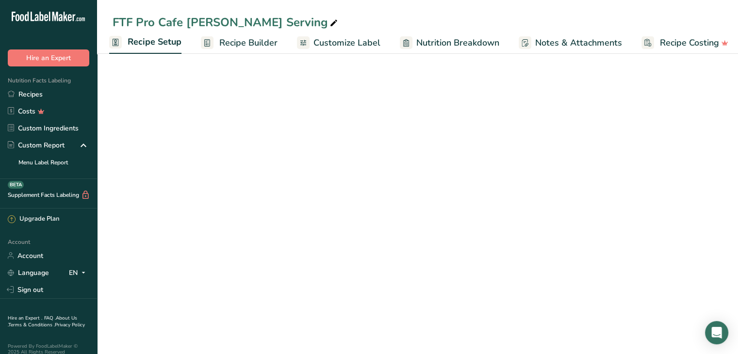
select select "22"
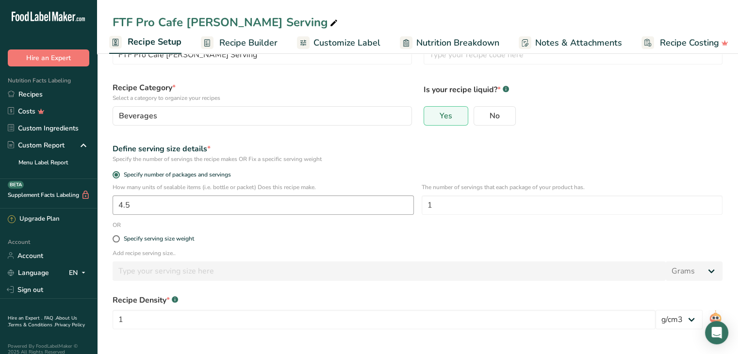
scroll to position [49, 0]
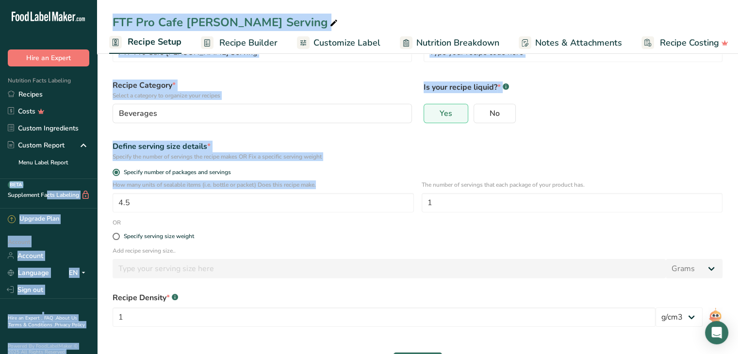
drag, startPoint x: 156, startPoint y: 192, endPoint x: 84, endPoint y: 186, distance: 72.1
click at [84, 186] on div ".a-20{fill:#fff;} Hire an Expert Nutrition Facts Labeling Recipes Costs Custom …" at bounding box center [369, 169] width 738 height 436
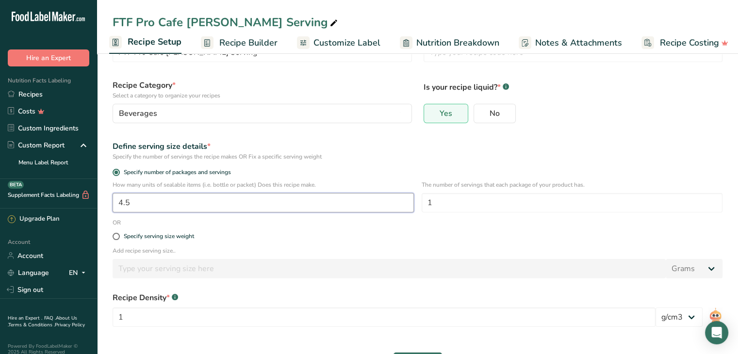
click at [154, 207] on input "4.5" at bounding box center [263, 202] width 301 height 19
type input "1"
type input "6"
click at [464, 237] on label "Specify serving size weight" at bounding box center [418, 236] width 610 height 7
click at [119, 237] on input "Specify serving size weight" at bounding box center [116, 236] width 6 height 6
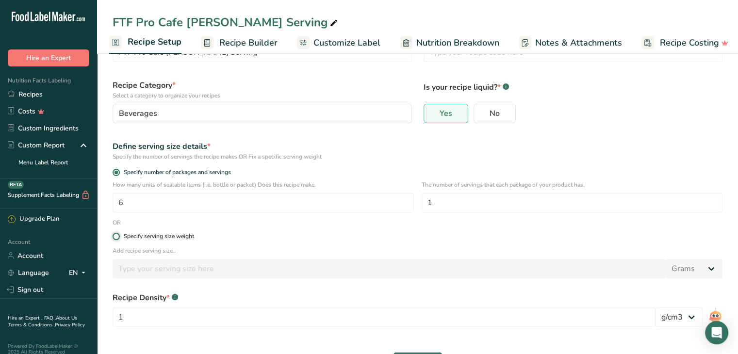
radio input "true"
radio input "false"
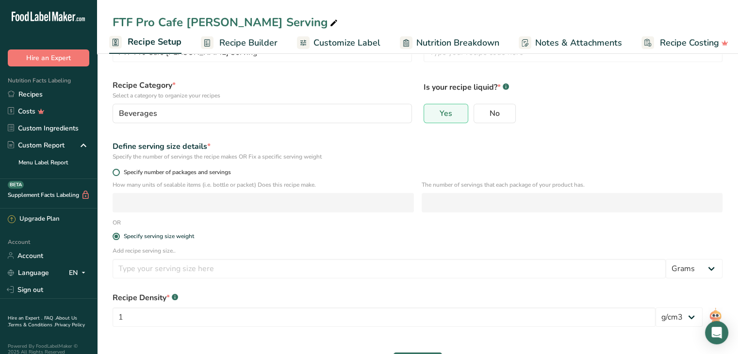
click at [118, 170] on span at bounding box center [116, 172] width 7 height 7
click at [118, 170] on input "Specify number of packages and servings" at bounding box center [116, 172] width 6 height 6
radio input "true"
radio input "false"
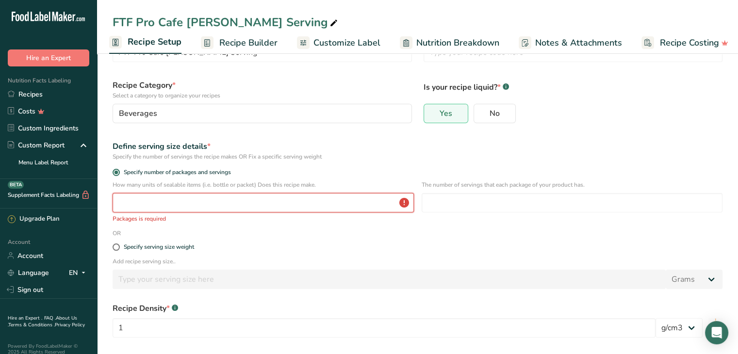
click at [130, 206] on input "number" at bounding box center [263, 202] width 301 height 19
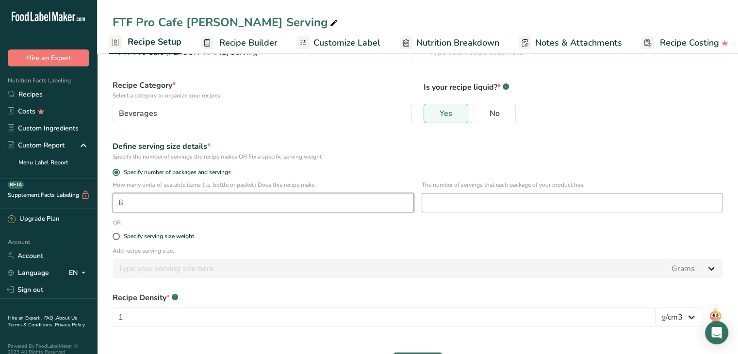
type input "6"
click at [468, 204] on input "number" at bounding box center [572, 202] width 301 height 19
type input "1"
click at [515, 165] on div "Define serving size details * Specify the number of servings the recipe makes O…" at bounding box center [418, 151] width 622 height 32
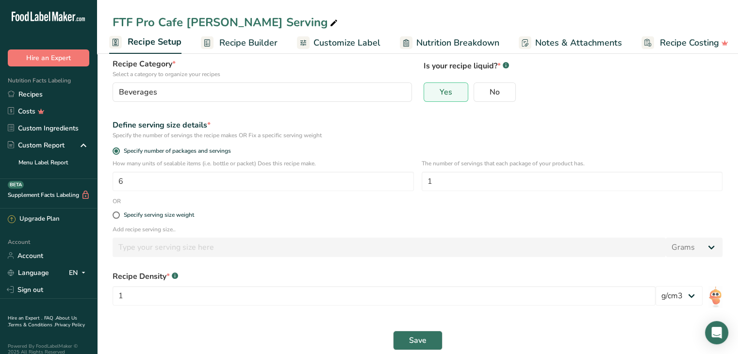
scroll to position [82, 0]
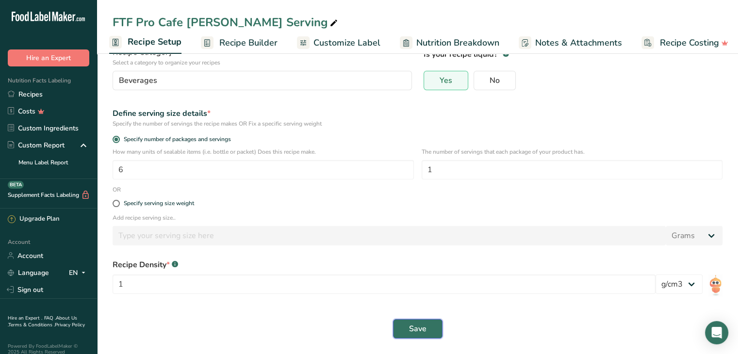
click at [420, 334] on span "Save" at bounding box center [417, 329] width 17 height 12
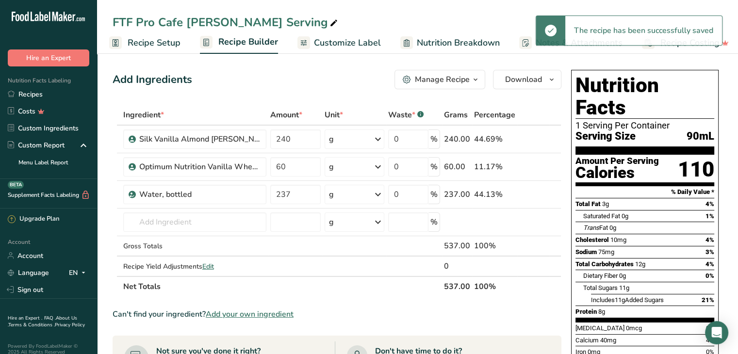
click at [732, 152] on section "Add Ingredients Manage Recipe Delete Recipe Duplicate Recipe Scale Recipe Save …" at bounding box center [417, 348] width 641 height 597
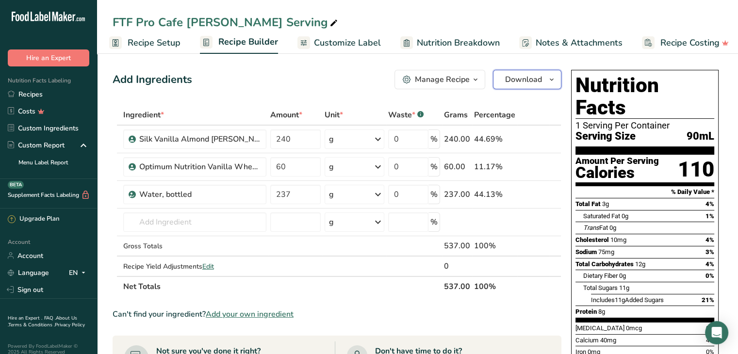
click at [518, 77] on span "Download" at bounding box center [523, 80] width 37 height 12
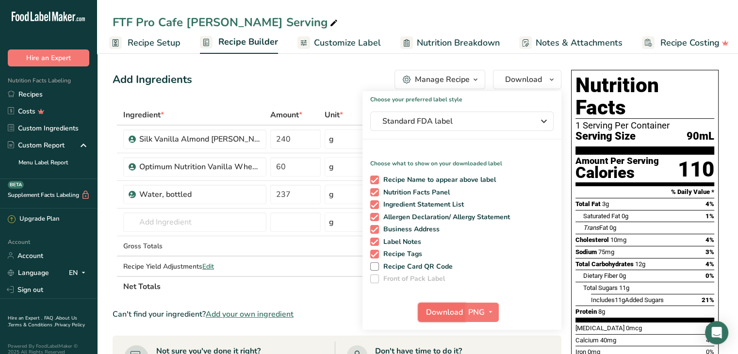
click at [452, 310] on span "Download" at bounding box center [444, 313] width 37 height 12
drag, startPoint x: 498, startPoint y: 1, endPoint x: 426, endPoint y: 0, distance: 71.4
click at [498, 1] on div "FTF Pro Cafe Creamer Serving Recipe Setup Recipe Builder Customize Label Nutrit…" at bounding box center [417, 27] width 641 height 54
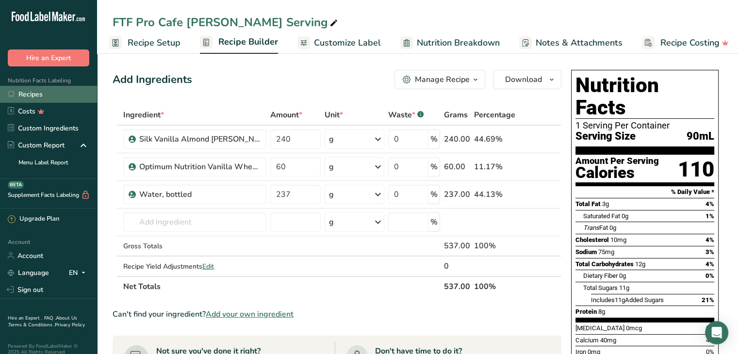
click at [33, 94] on link "Recipes" at bounding box center [48, 94] width 97 height 17
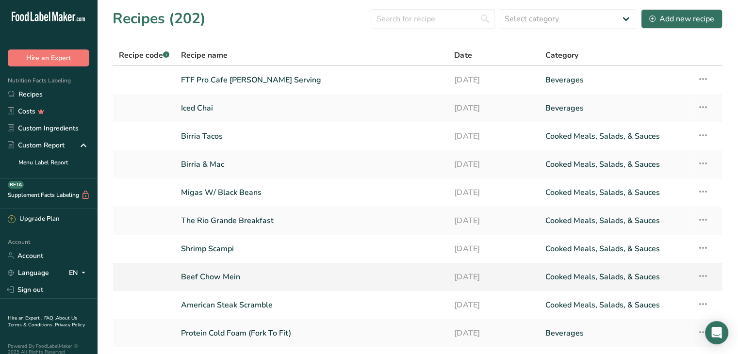
scroll to position [49, 0]
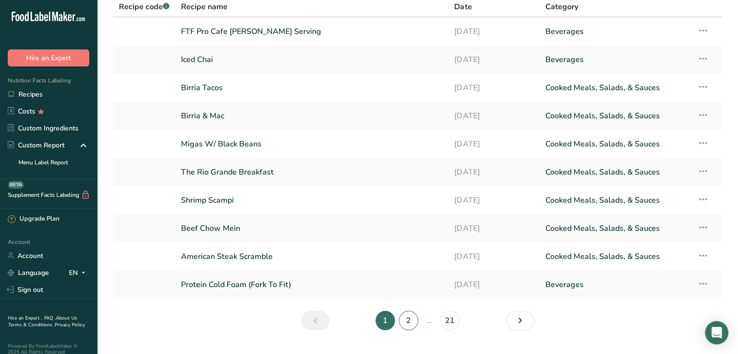
click at [413, 321] on link "2" at bounding box center [408, 320] width 19 height 19
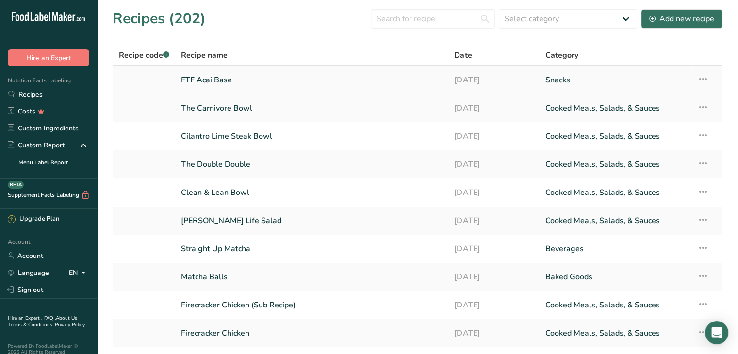
click at [217, 77] on link "FTF Acai Base" at bounding box center [312, 80] width 262 height 20
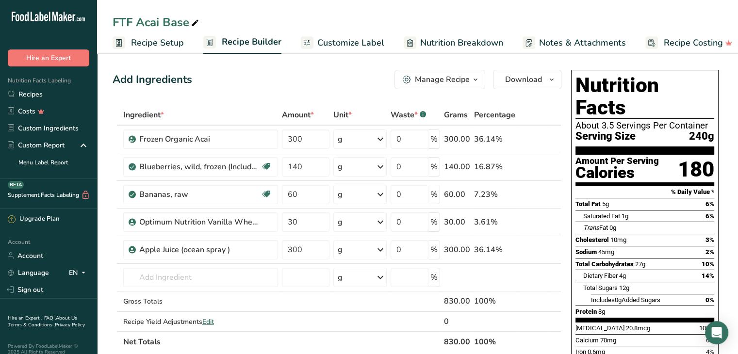
click at [521, 74] on span "Download" at bounding box center [523, 80] width 37 height 12
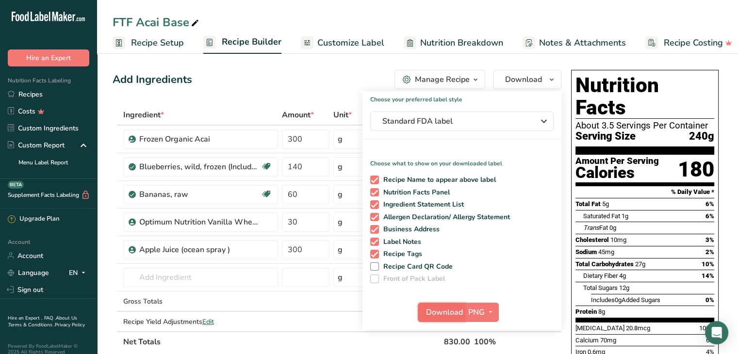
click at [441, 308] on span "Download" at bounding box center [444, 313] width 37 height 12
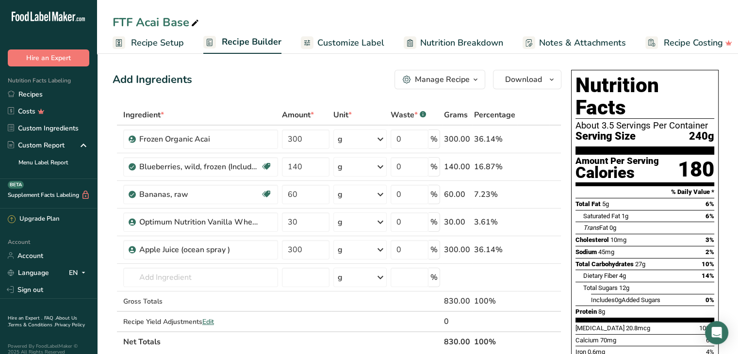
click at [468, 75] on div "Manage Recipe" at bounding box center [442, 80] width 55 height 12
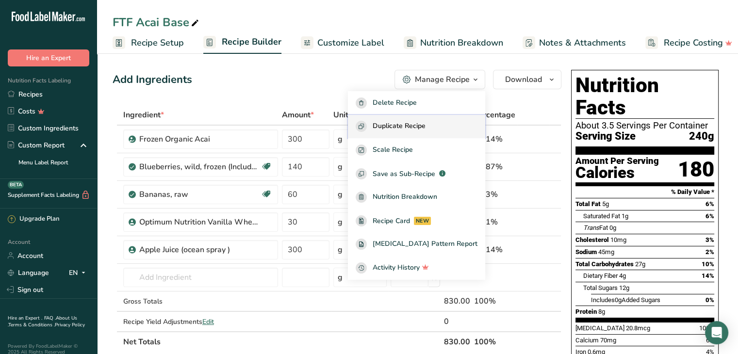
click at [425, 123] on span "Duplicate Recipe" at bounding box center [399, 126] width 53 height 11
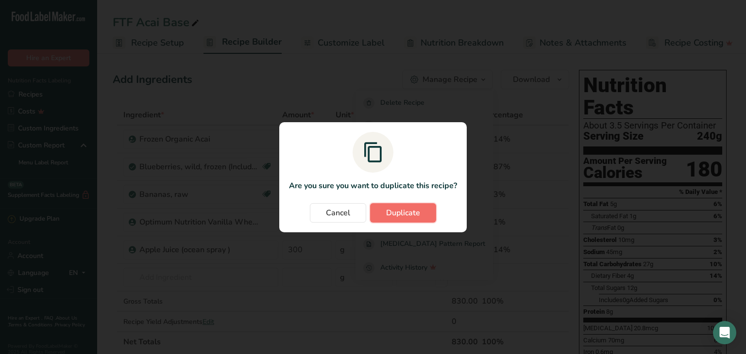
click at [396, 220] on button "Duplicate" at bounding box center [403, 212] width 66 height 19
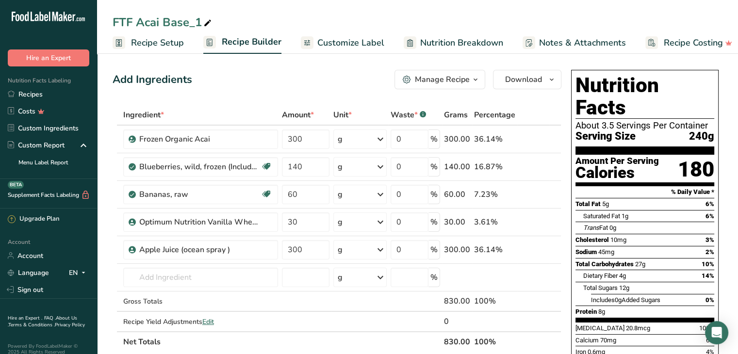
click at [210, 21] on icon at bounding box center [207, 24] width 9 height 14
type input "FTF Acai Base Snack Size"
click at [166, 42] on span "Recipe Setup" at bounding box center [157, 42] width 53 height 13
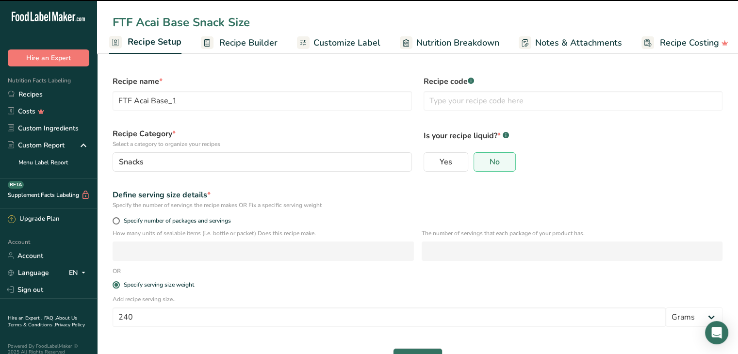
type input "FTF Acai Base Snack Size"
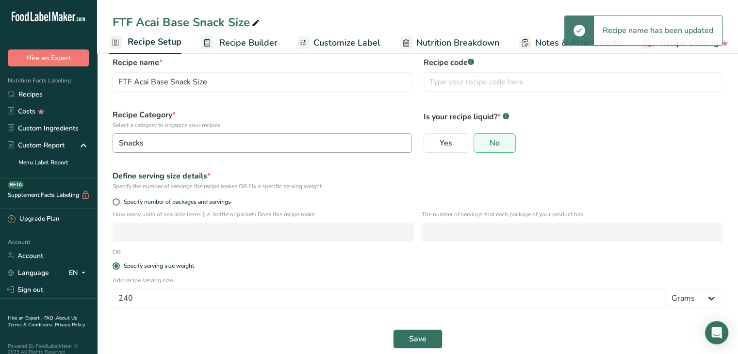
scroll to position [29, 0]
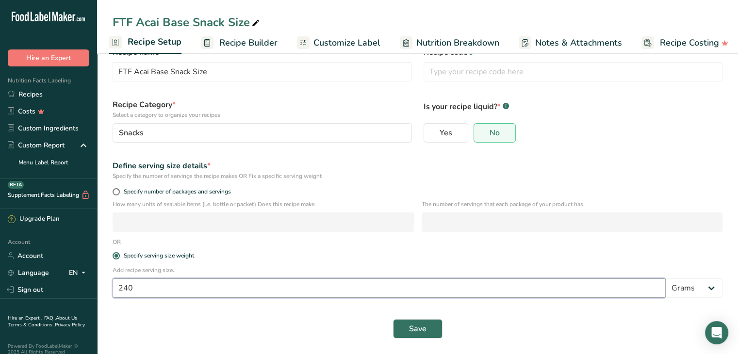
click at [162, 283] on input "240" at bounding box center [389, 288] width 553 height 19
type input "2"
type input "141"
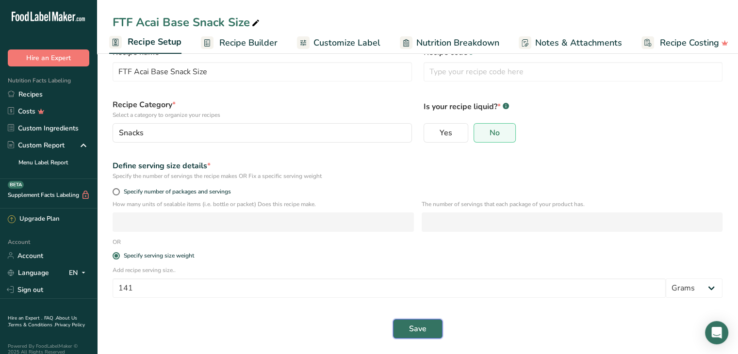
click at [422, 331] on span "Save" at bounding box center [417, 329] width 17 height 12
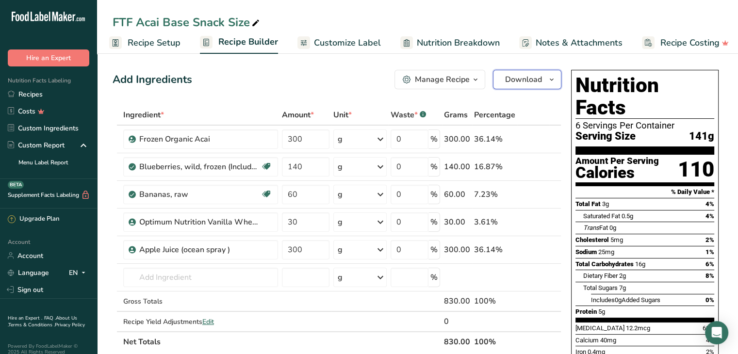
click at [533, 78] on span "Download" at bounding box center [523, 80] width 37 height 12
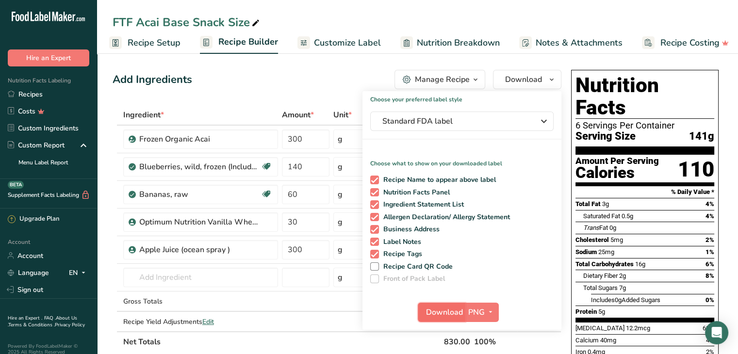
click at [447, 307] on span "Download" at bounding box center [444, 313] width 37 height 12
click at [545, 15] on div "FTF Acai Base Snack Size" at bounding box center [417, 22] width 641 height 17
